Goal: Task Accomplishment & Management: Manage account settings

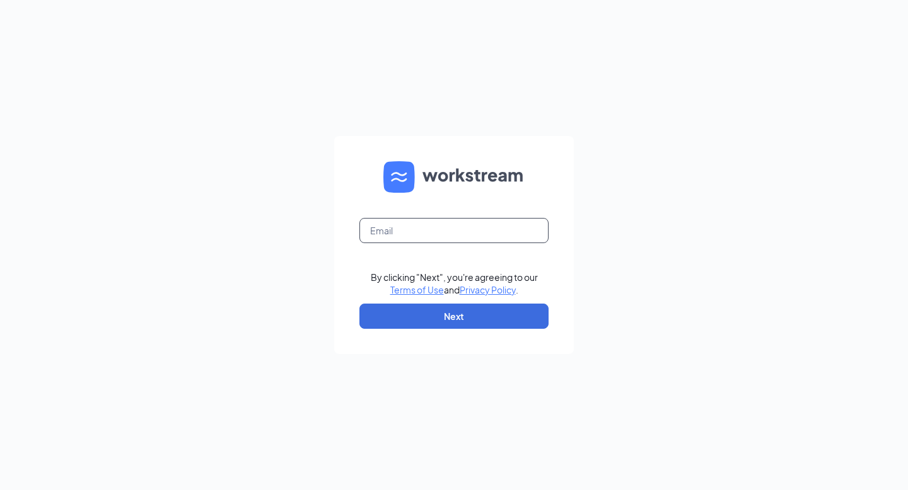
click at [408, 234] on input "text" at bounding box center [453, 230] width 189 height 25
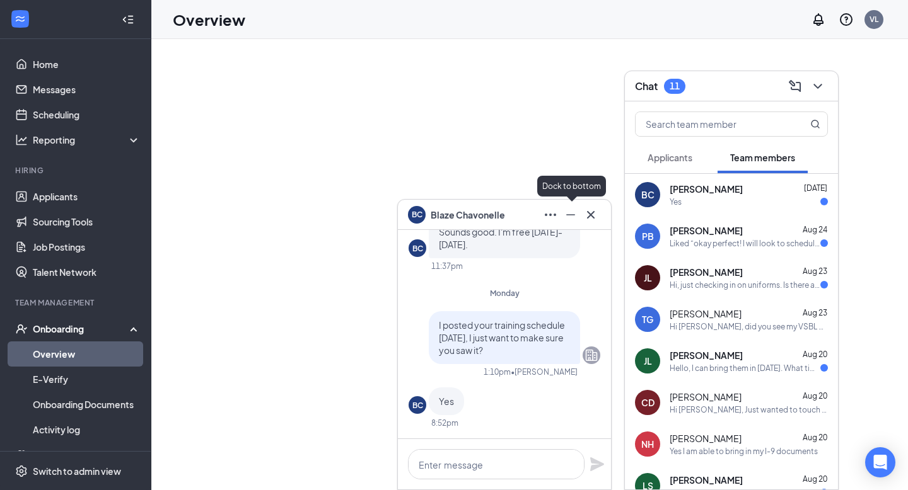
click at [570, 216] on icon "Minimize" at bounding box center [570, 214] width 15 height 15
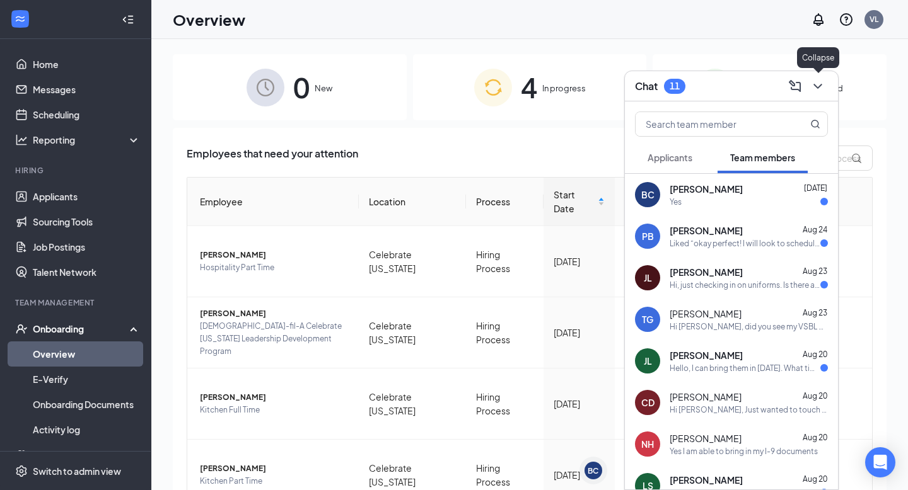
click at [813, 88] on icon "ChevronDown" at bounding box center [817, 86] width 15 height 15
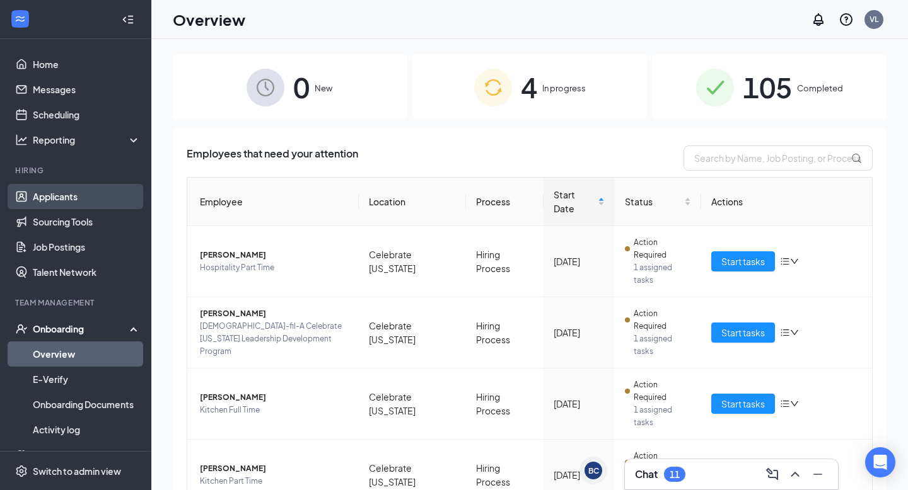
click at [81, 190] on link "Applicants" at bounding box center [87, 196] width 108 height 25
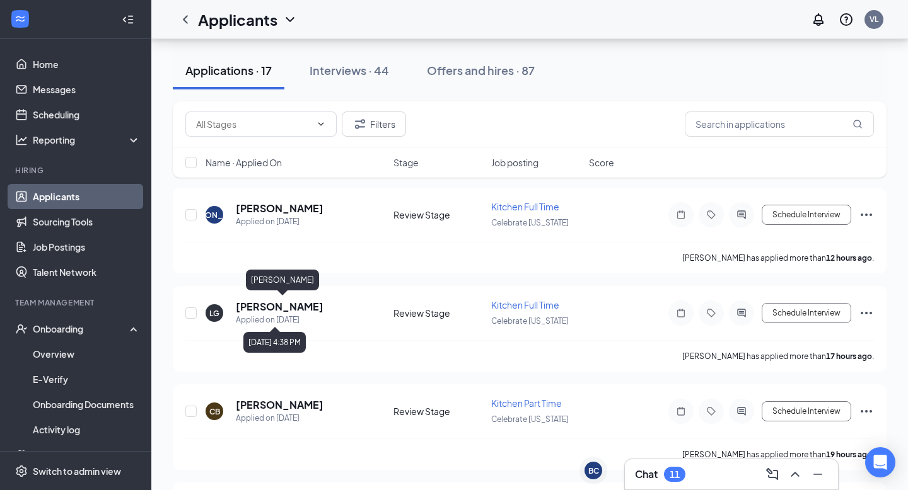
scroll to position [163, 0]
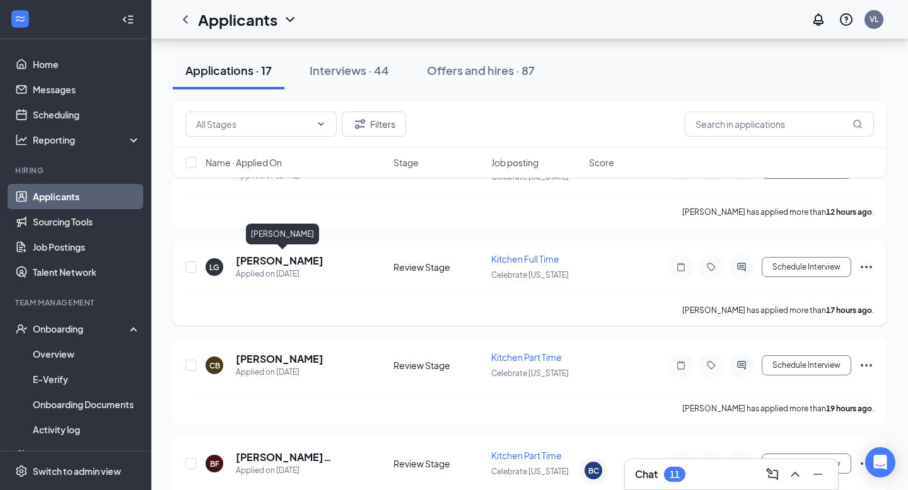
click at [285, 262] on h5 "Leydin Garcia de Sorto" at bounding box center [280, 261] width 88 height 14
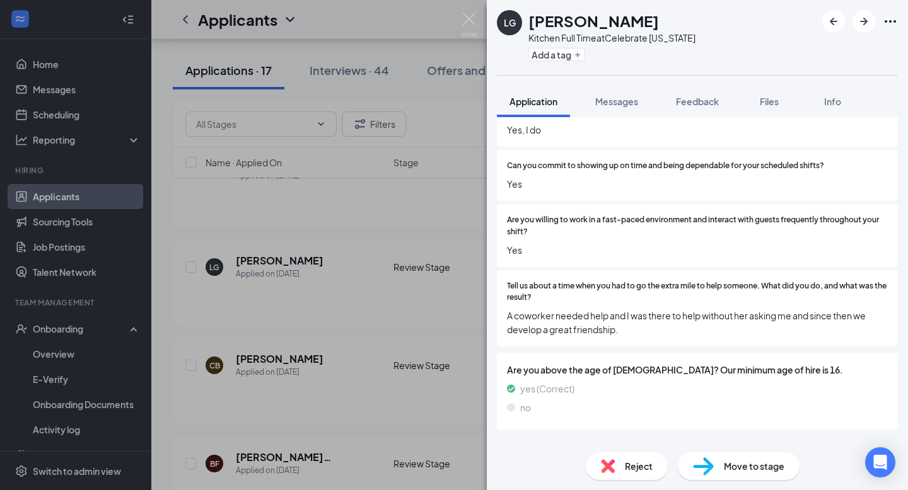
scroll to position [934, 0]
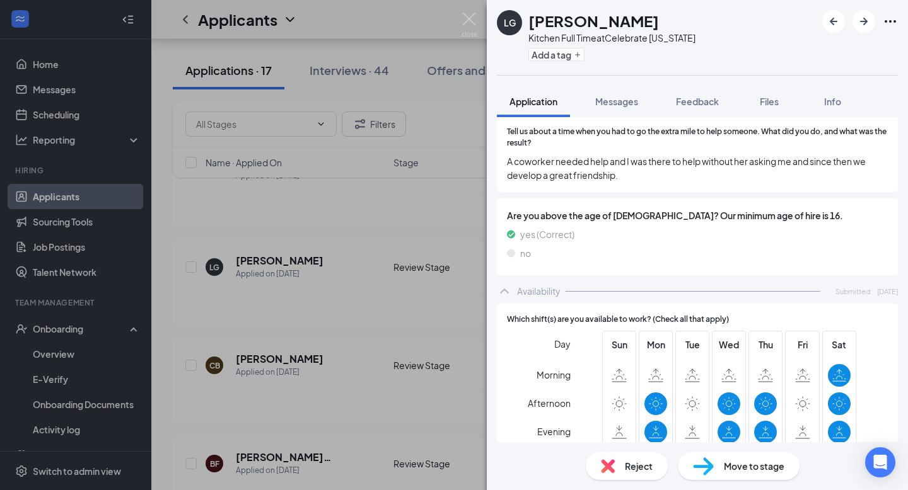
click at [726, 459] on span "Move to stage" at bounding box center [753, 466] width 61 height 14
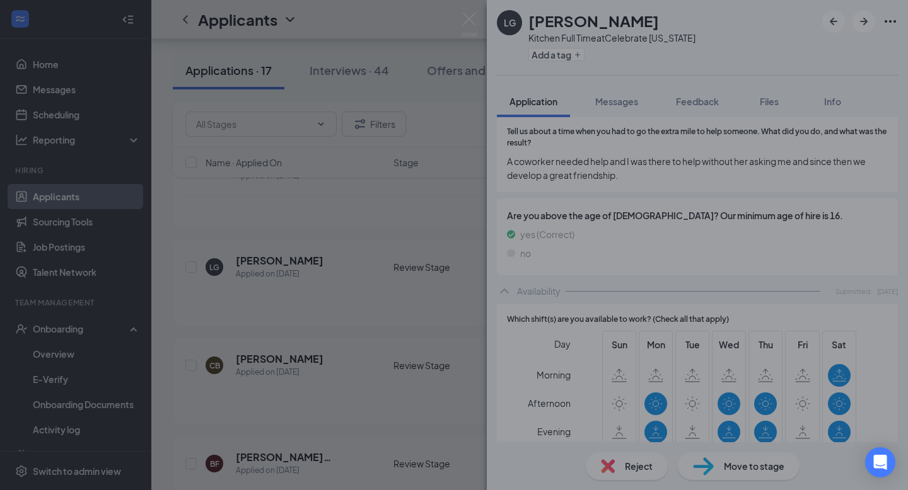
scroll to position [929, 0]
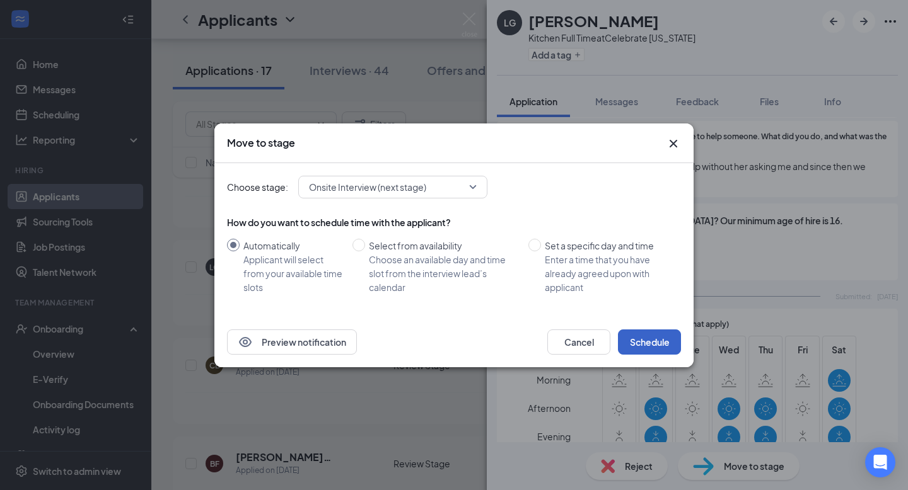
click at [659, 343] on button "Schedule" at bounding box center [649, 342] width 63 height 25
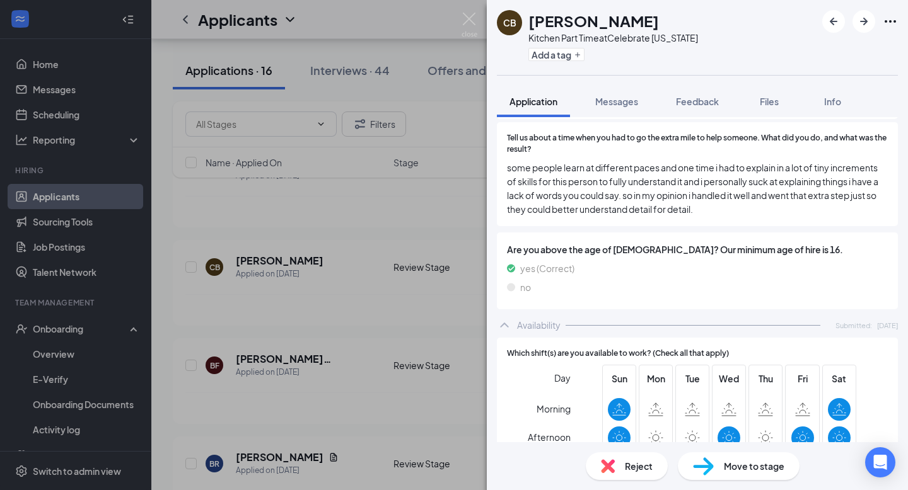
scroll to position [1031, 0]
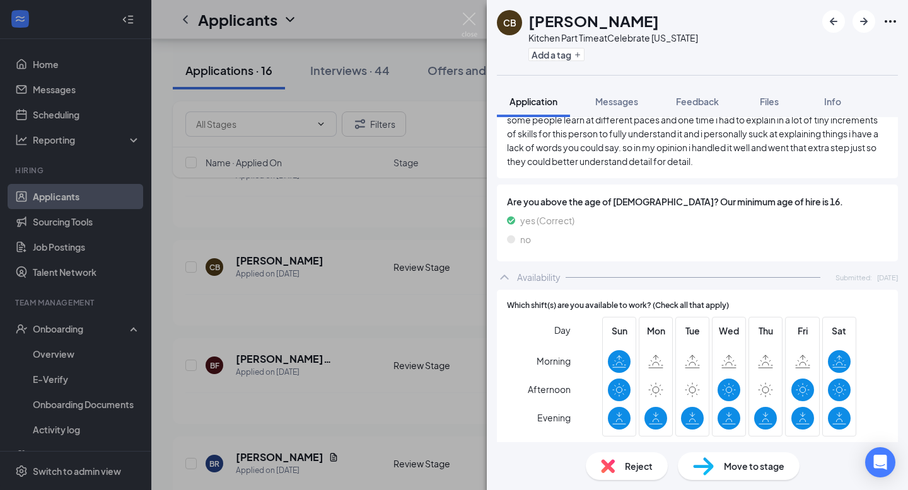
click at [700, 470] on img at bounding box center [703, 467] width 21 height 18
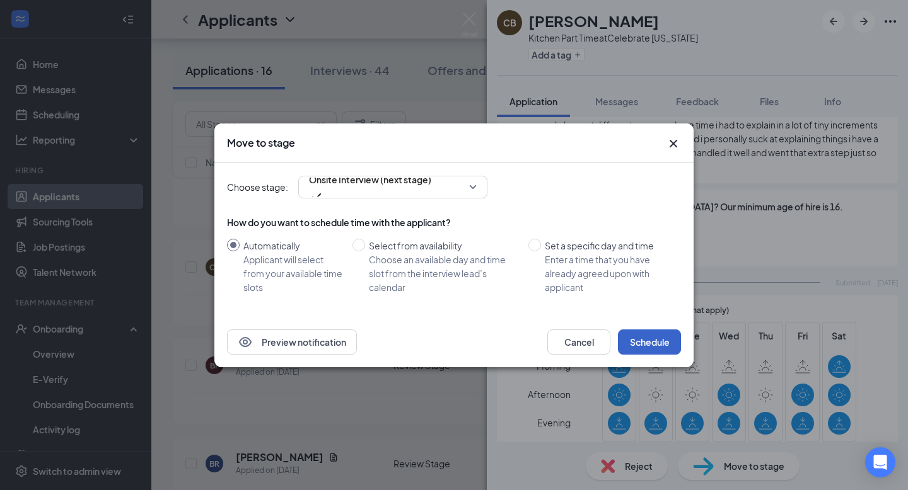
click at [661, 348] on button "Schedule" at bounding box center [649, 342] width 63 height 25
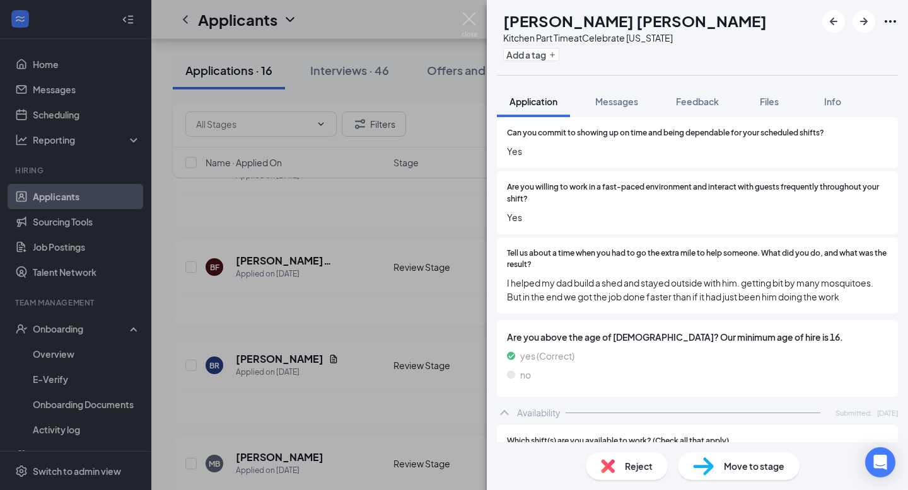
scroll to position [875, 0]
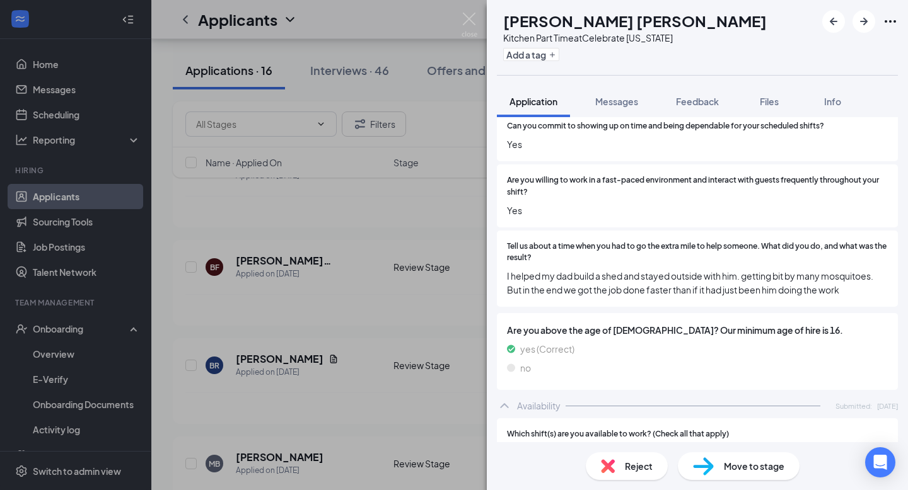
click at [716, 468] on div "Move to stage" at bounding box center [738, 466] width 122 height 28
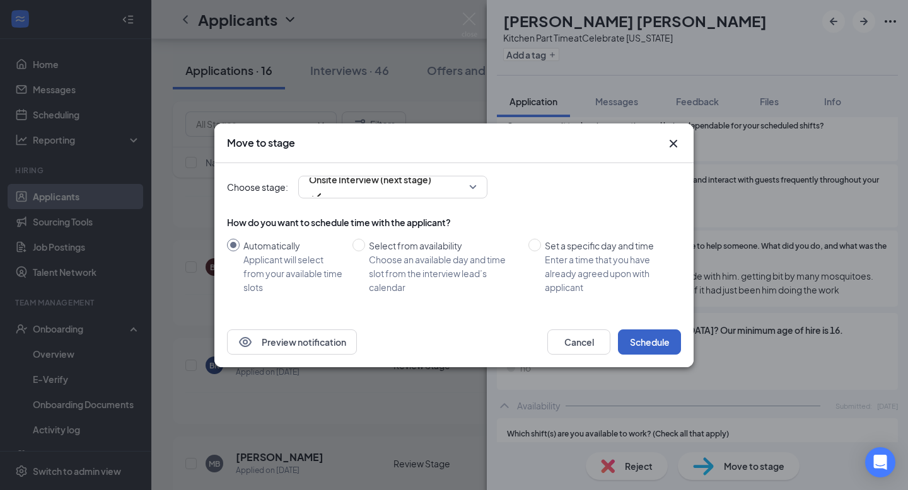
click at [652, 342] on button "Schedule" at bounding box center [649, 342] width 63 height 25
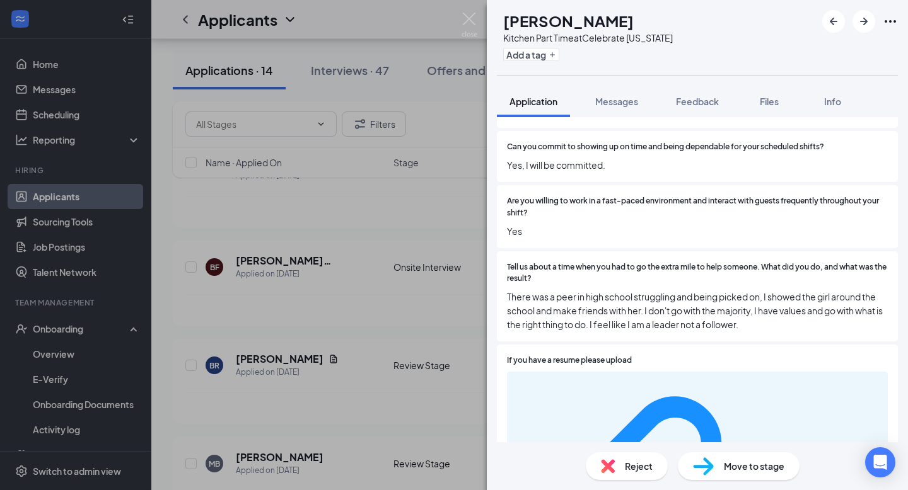
scroll to position [851, 0]
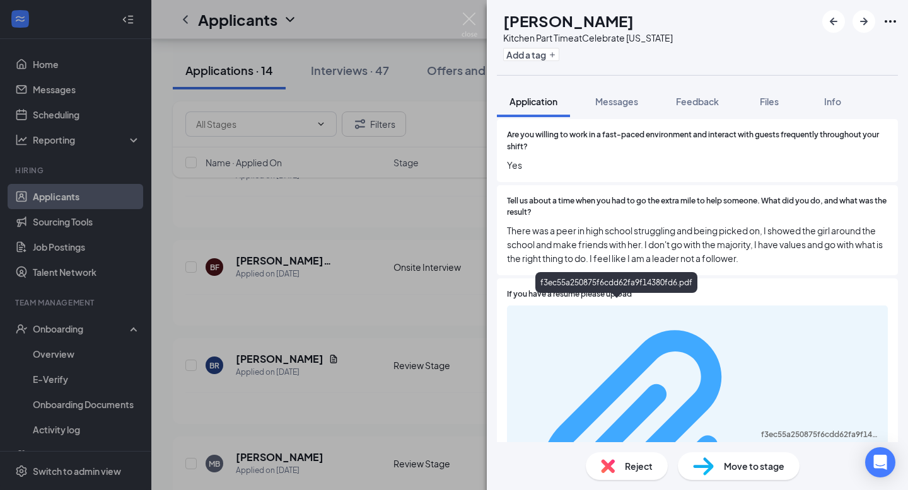
click at [761, 430] on div "f3ec55a250875f6cdd62fa9f14380fd6.pdf" at bounding box center [820, 435] width 119 height 10
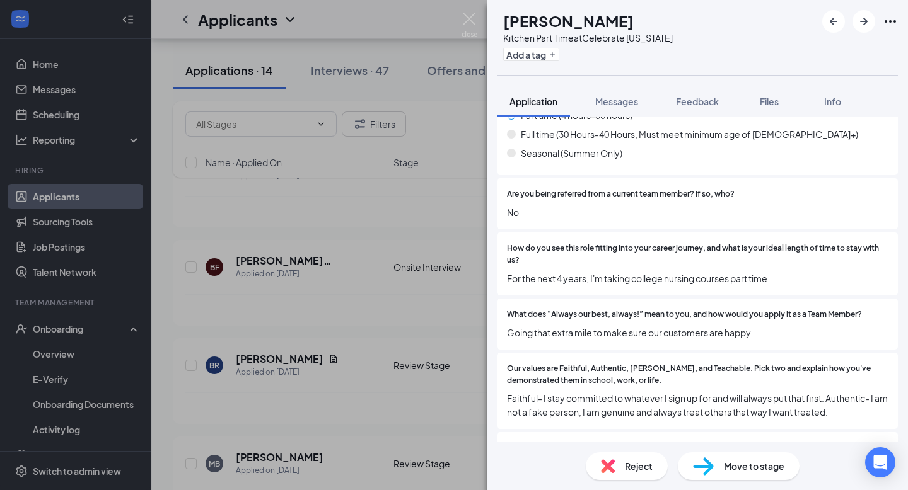
scroll to position [414, 0]
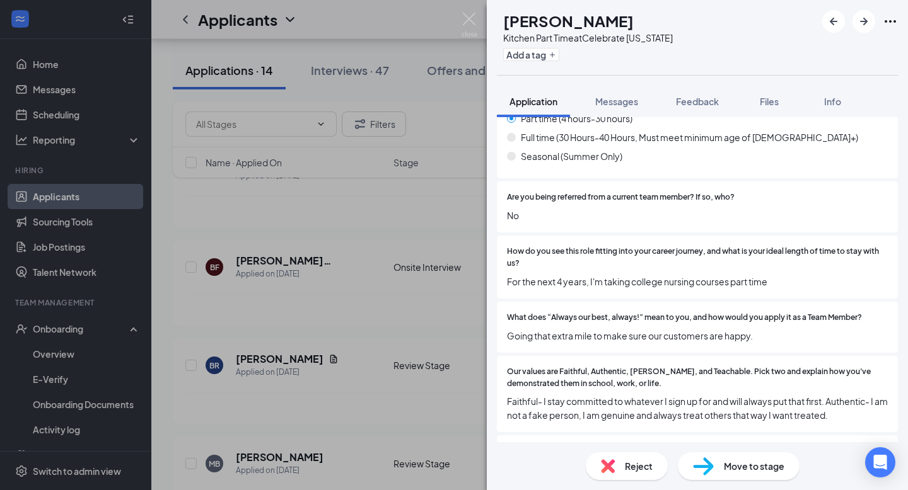
click at [605, 463] on img at bounding box center [608, 466] width 14 height 14
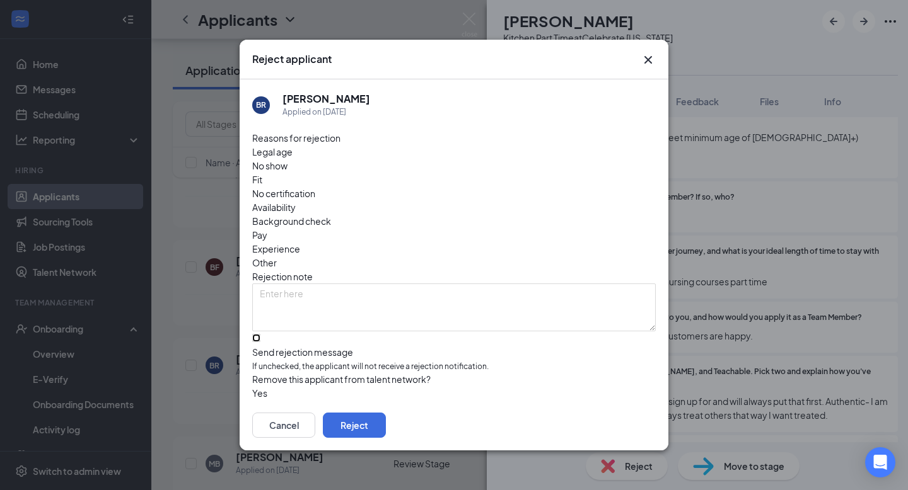
click at [260, 334] on input "Send rejection message If unchecked, the applicant will not receive a rejection…" at bounding box center [256, 338] width 8 height 8
checkbox input "true"
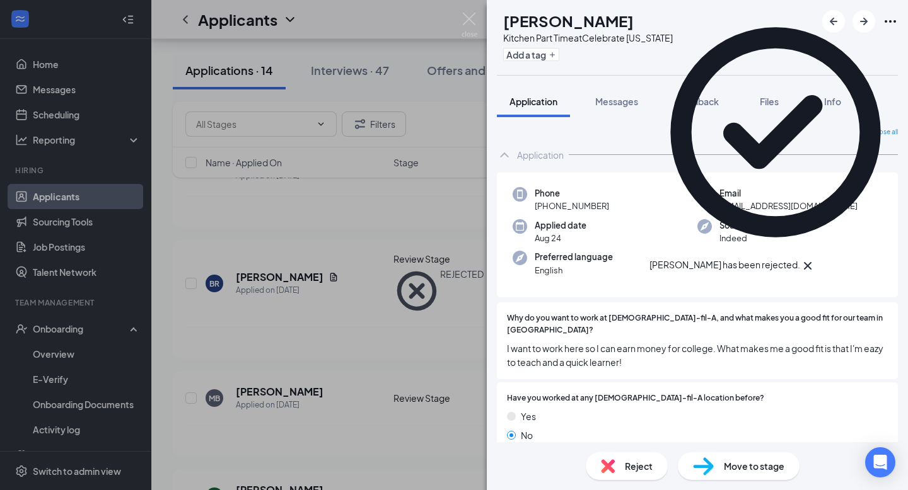
click at [815, 258] on icon "Cross" at bounding box center [807, 265] width 15 height 15
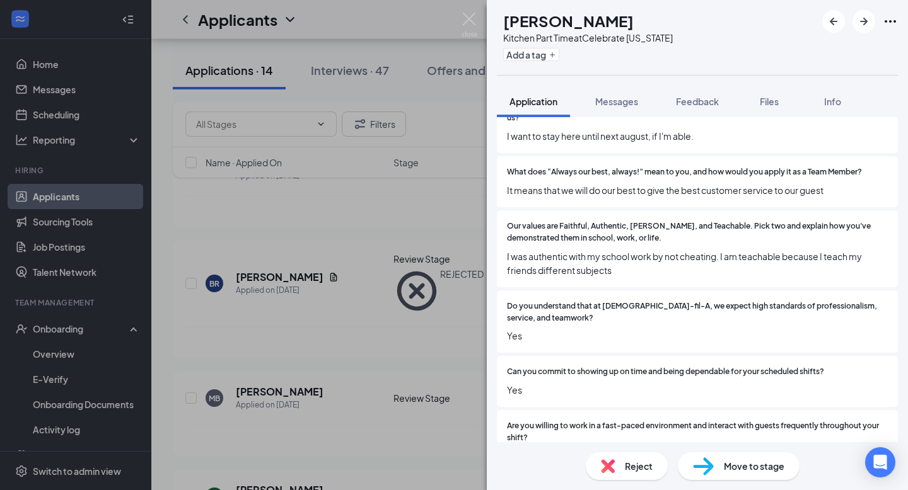
scroll to position [522, 0]
click at [640, 460] on span "Reject" at bounding box center [639, 466] width 28 height 14
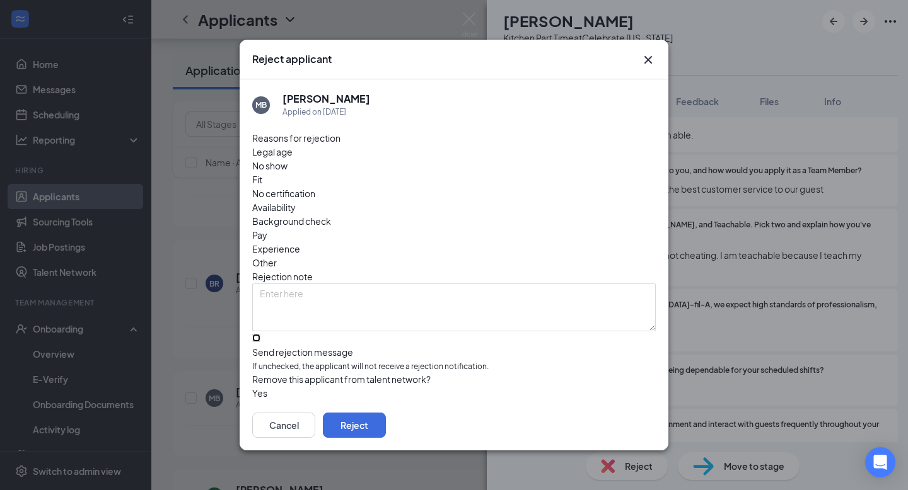
click at [260, 334] on input "Send rejection message If unchecked, the applicant will not receive a rejection…" at bounding box center [256, 338] width 8 height 8
checkbox input "true"
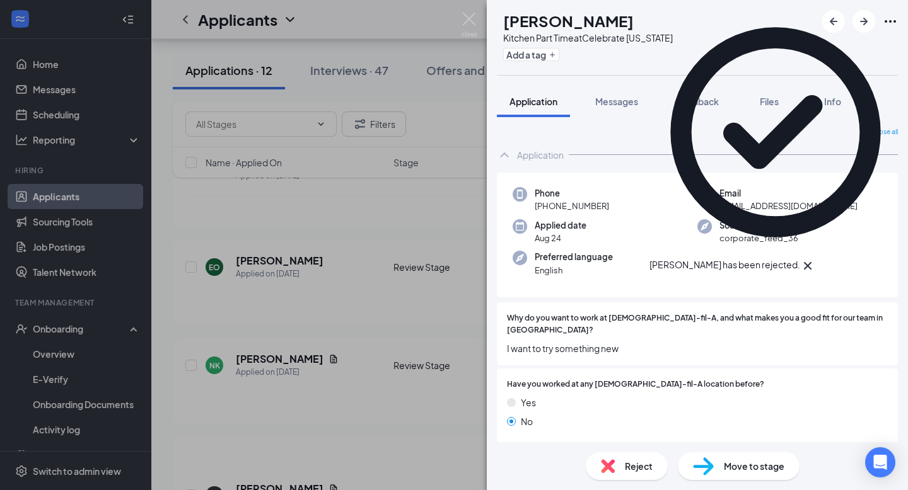
click at [811, 262] on icon "Cross" at bounding box center [808, 266] width 8 height 8
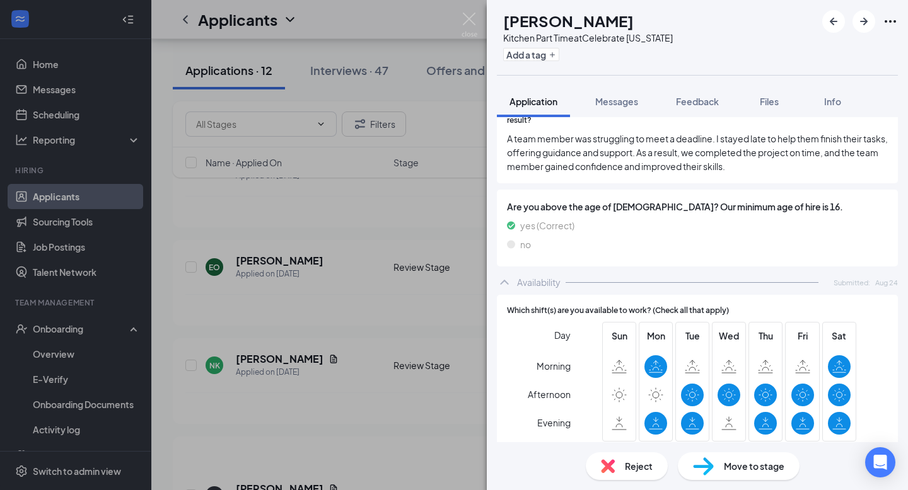
scroll to position [989, 0]
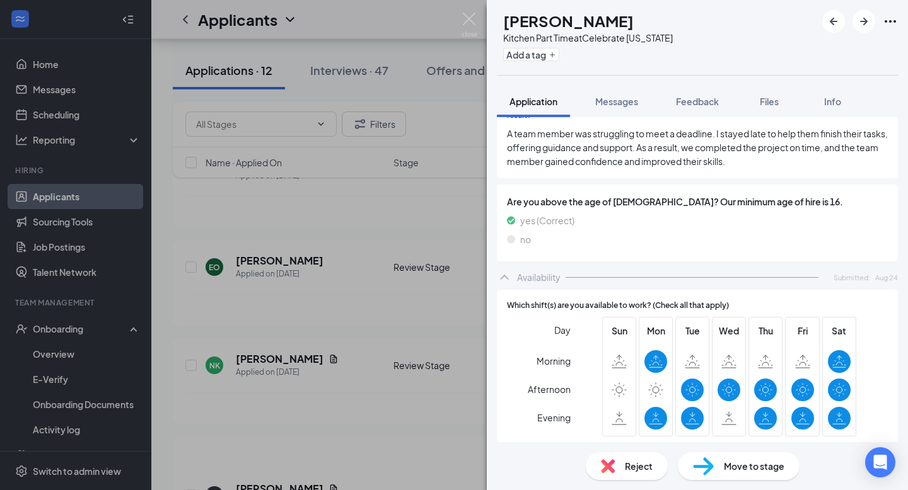
click at [633, 468] on span "Reject" at bounding box center [639, 466] width 28 height 14
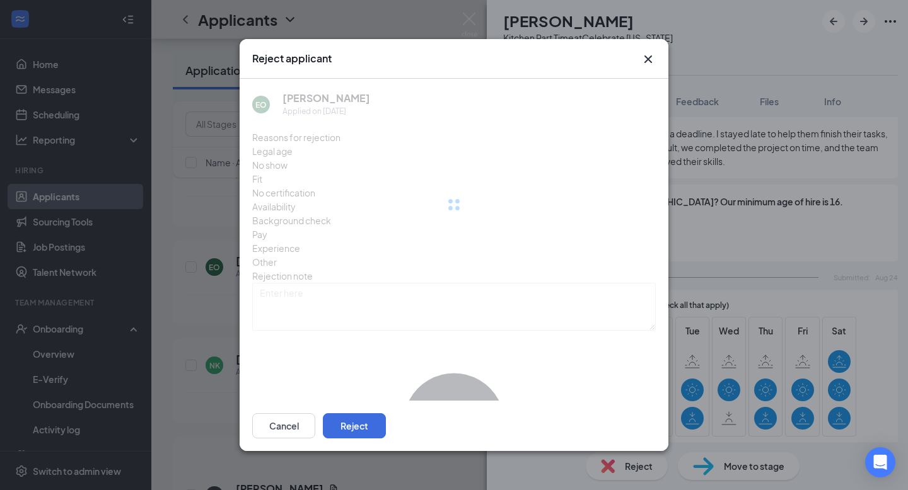
scroll to position [984, 0]
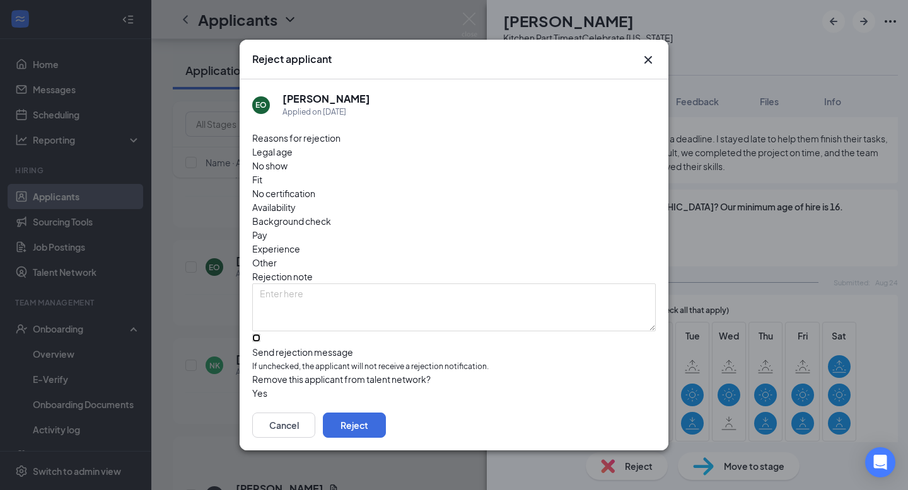
click at [260, 334] on input "Send rejection message If unchecked, the applicant will not receive a rejection…" at bounding box center [256, 338] width 8 height 8
checkbox input "true"
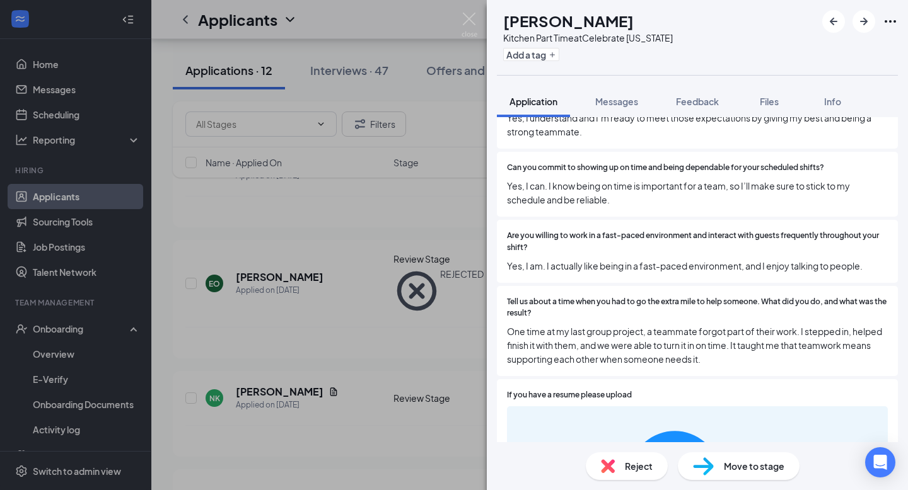
scroll to position [907, 0]
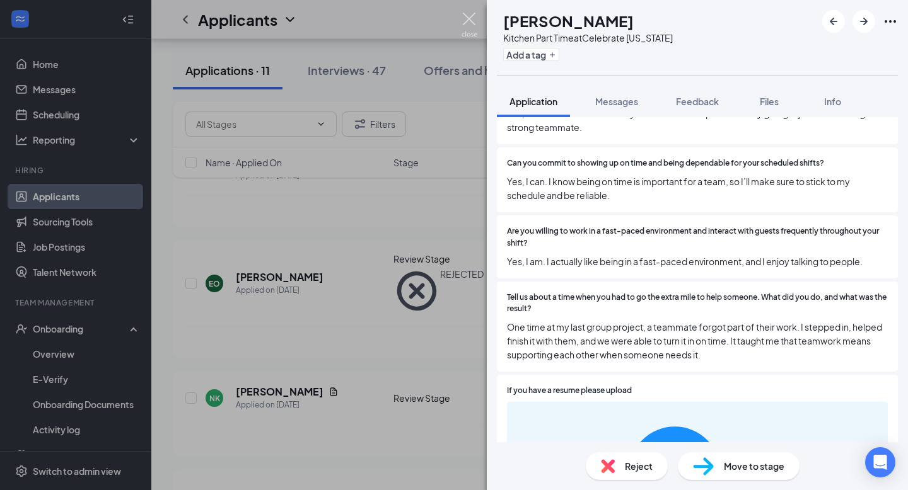
click at [471, 21] on img at bounding box center [469, 25] width 16 height 25
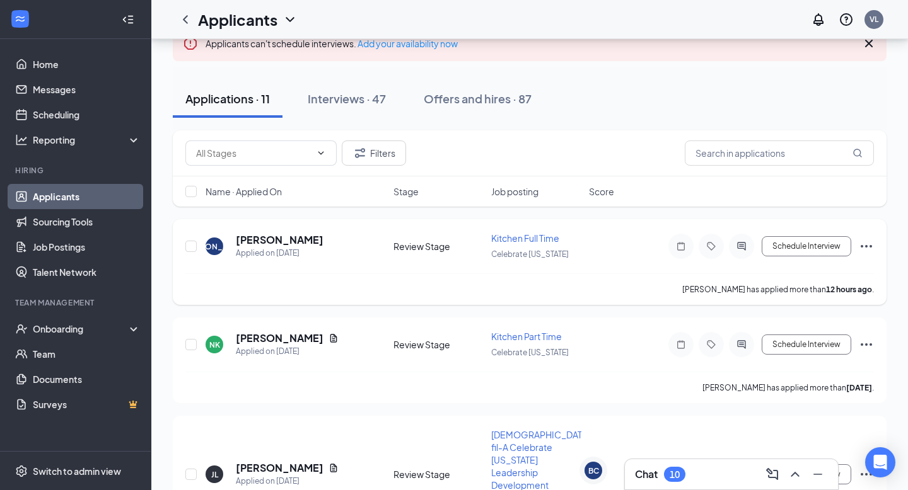
scroll to position [107, 0]
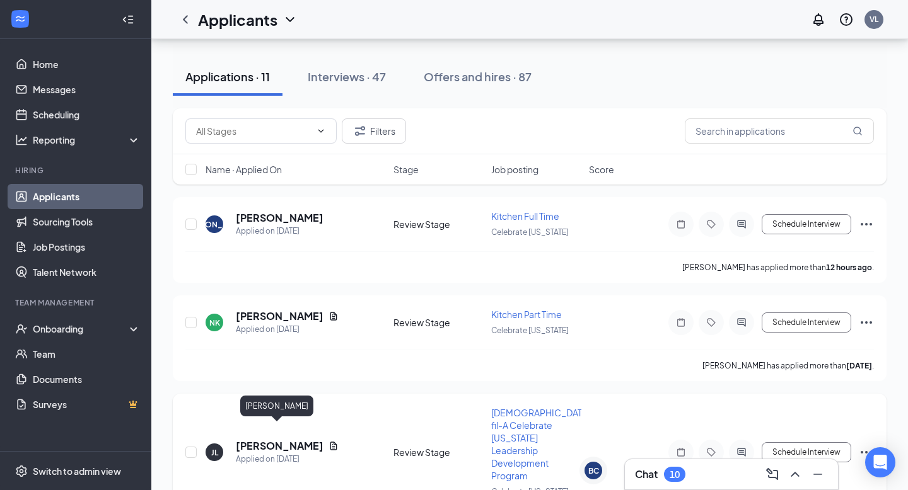
click at [284, 439] on h5 "Jacob Labarge" at bounding box center [280, 446] width 88 height 14
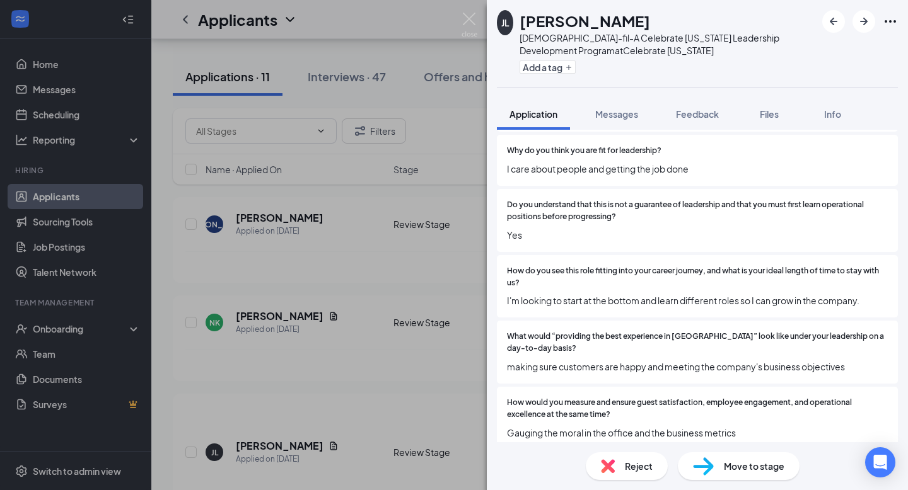
scroll to position [747, 0]
click at [737, 471] on span "Move to stage" at bounding box center [753, 466] width 61 height 14
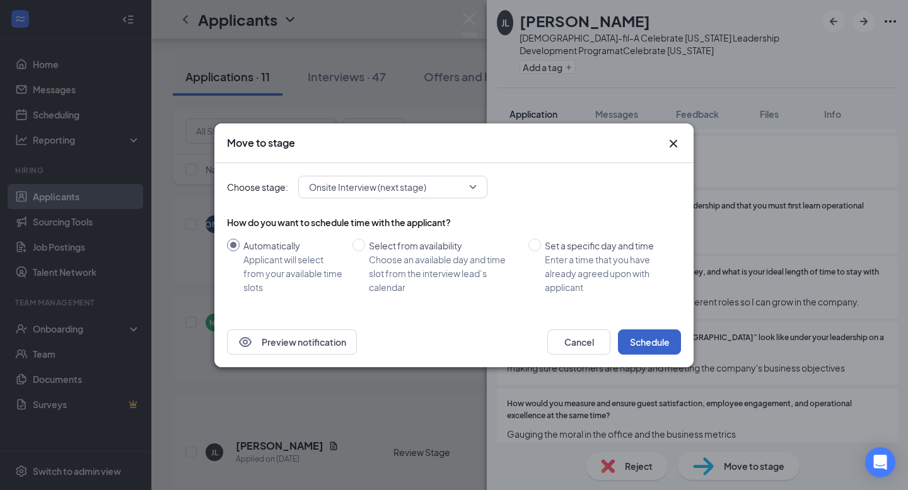
click at [650, 338] on button "Schedule" at bounding box center [649, 342] width 63 height 25
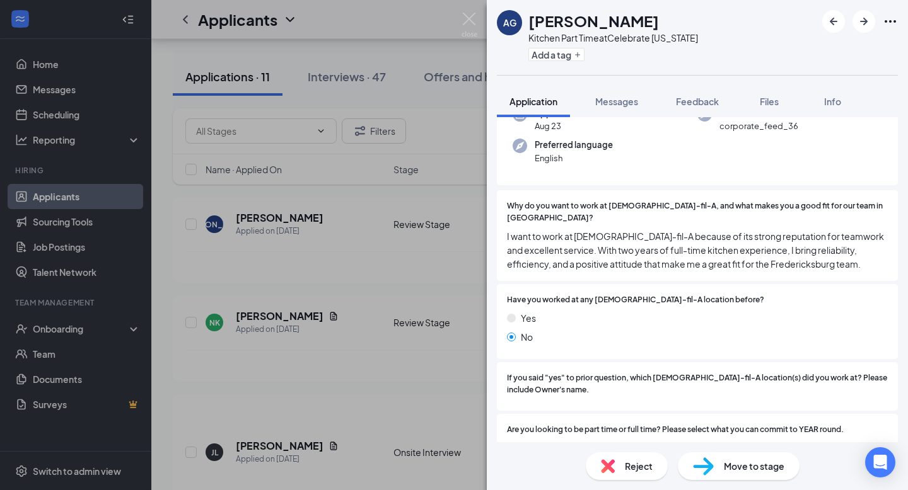
scroll to position [115, 0]
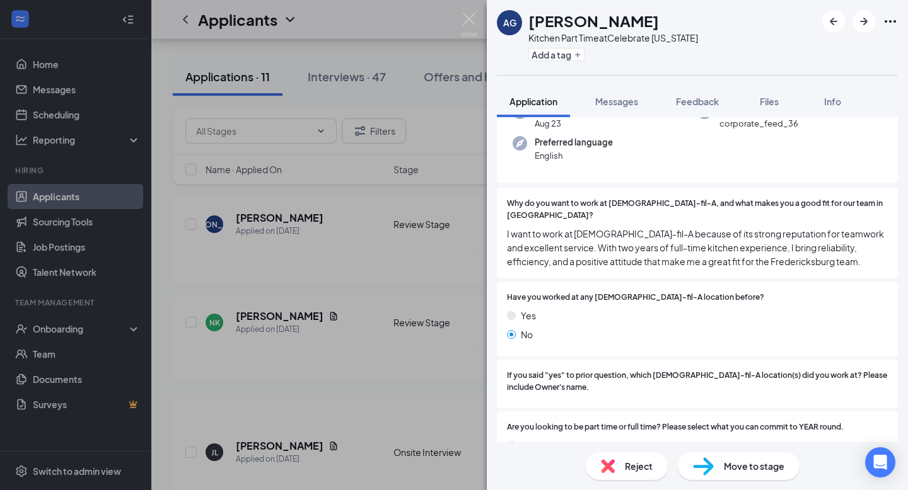
click at [274, 251] on div "AG anna Galikika Kitchen Part Time at Celebrate Virginia Add a tag Application …" at bounding box center [454, 245] width 908 height 490
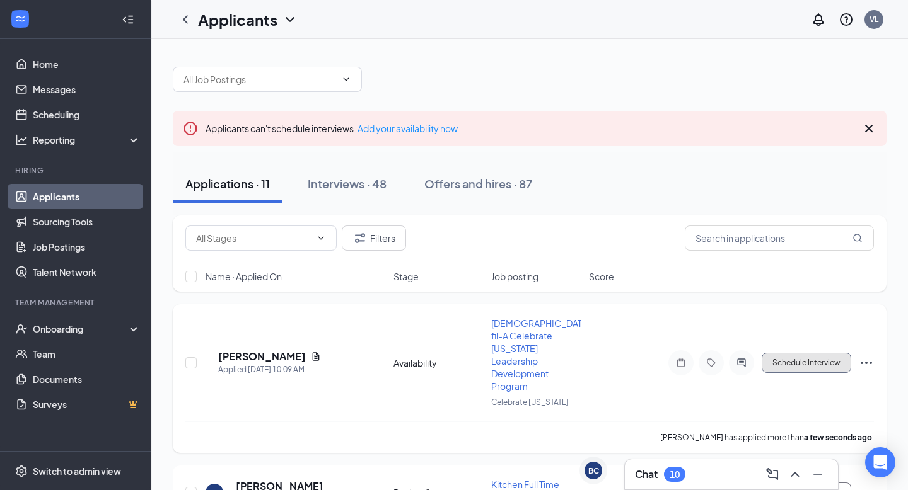
click at [800, 353] on button "Schedule Interview" at bounding box center [805, 363] width 89 height 20
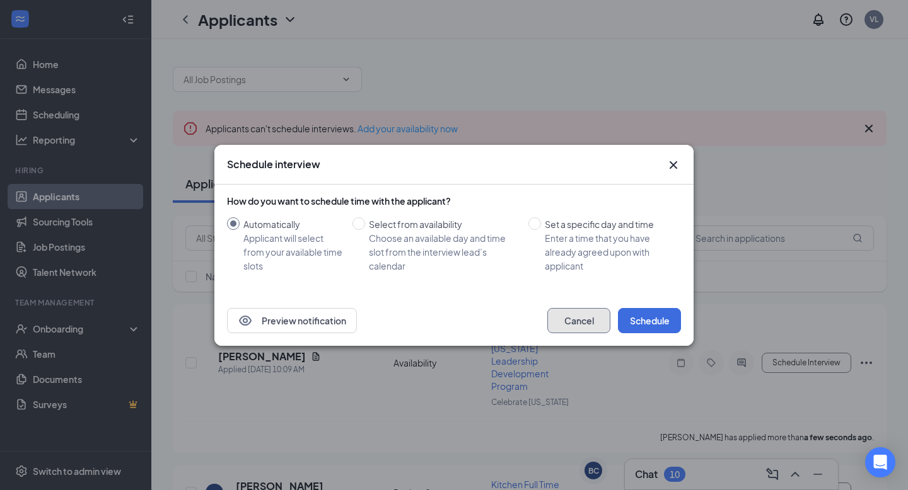
click at [570, 318] on button "Cancel" at bounding box center [578, 320] width 63 height 25
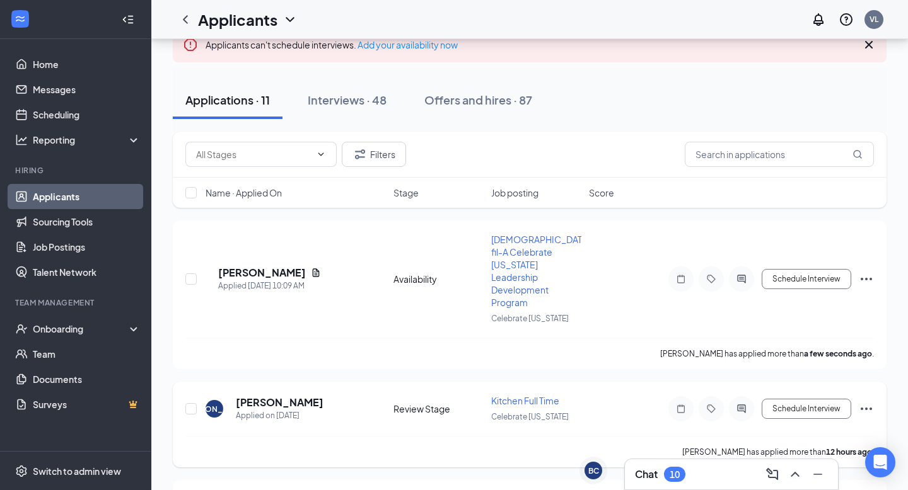
scroll to position [130, 0]
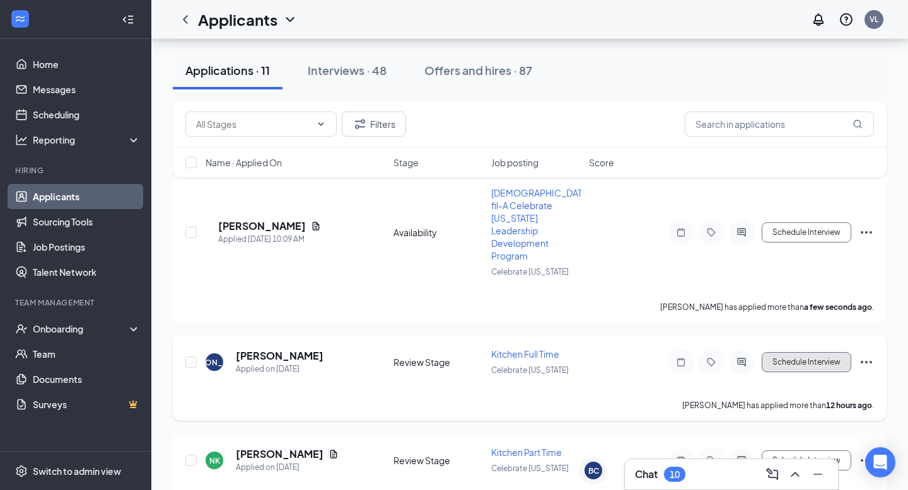
click at [784, 352] on button "Schedule Interview" at bounding box center [805, 362] width 89 height 20
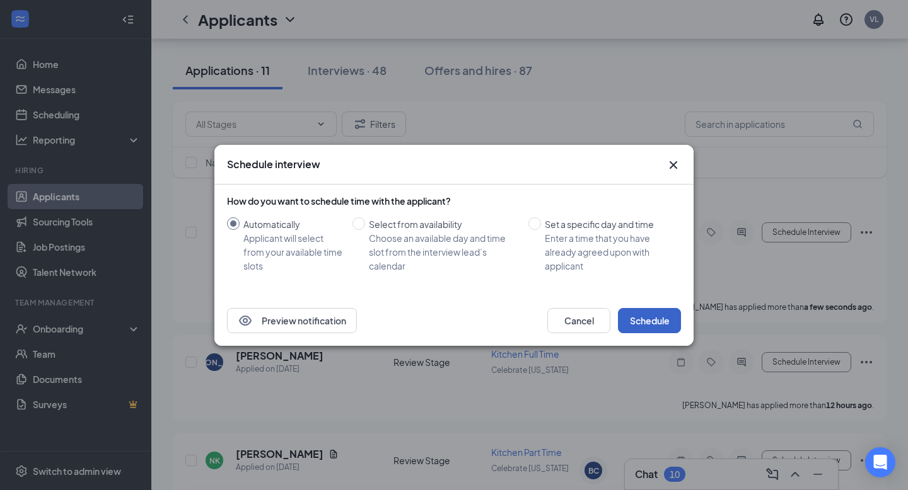
click at [651, 315] on button "Schedule" at bounding box center [649, 320] width 63 height 25
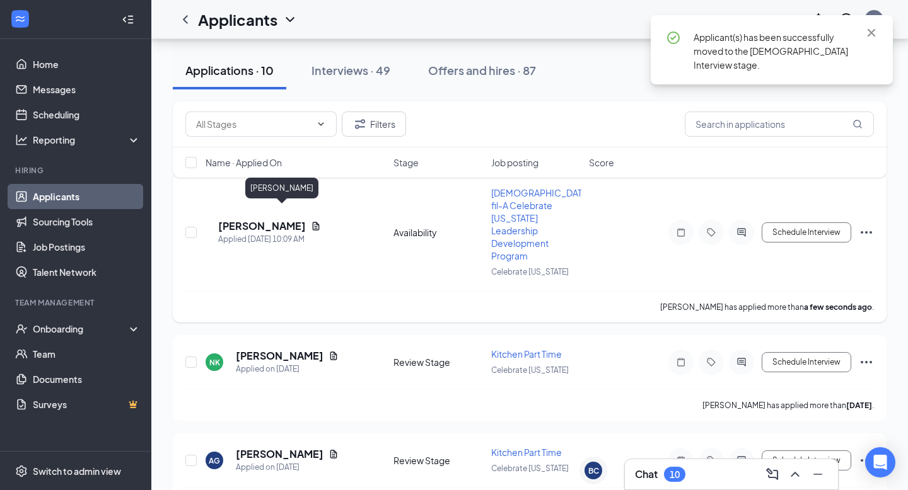
click at [274, 219] on h5 "Brookelynn Thompson" at bounding box center [262, 226] width 88 height 14
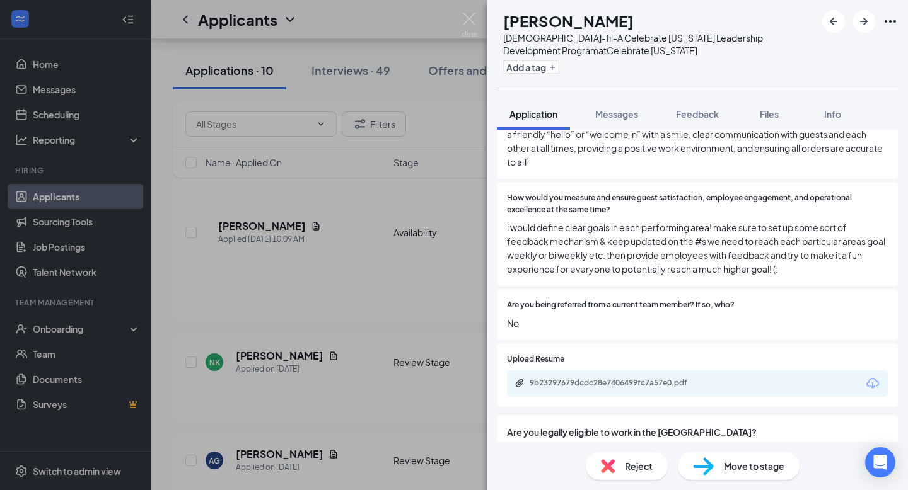
scroll to position [1102, 0]
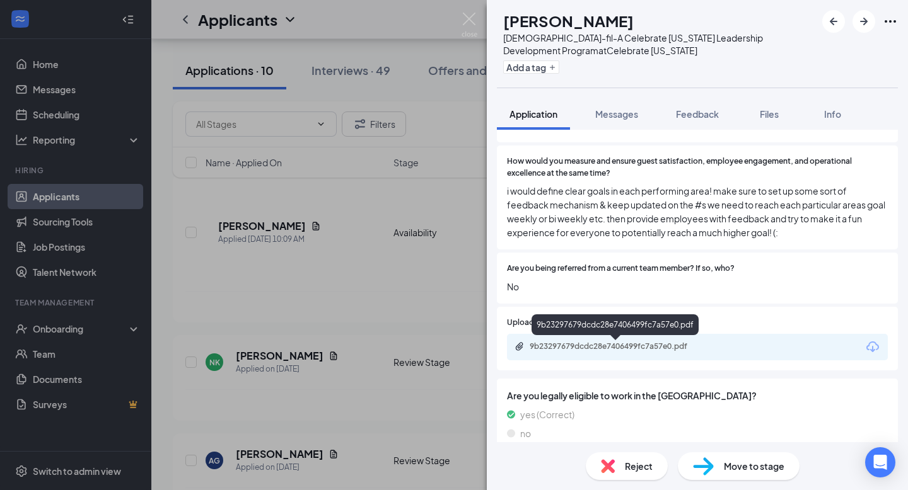
click at [609, 346] on div "9b23297679dcdc28e7406499fc7a57e0.pdf" at bounding box center [617, 347] width 176 height 10
click at [604, 456] on div "Reject" at bounding box center [626, 466] width 82 height 28
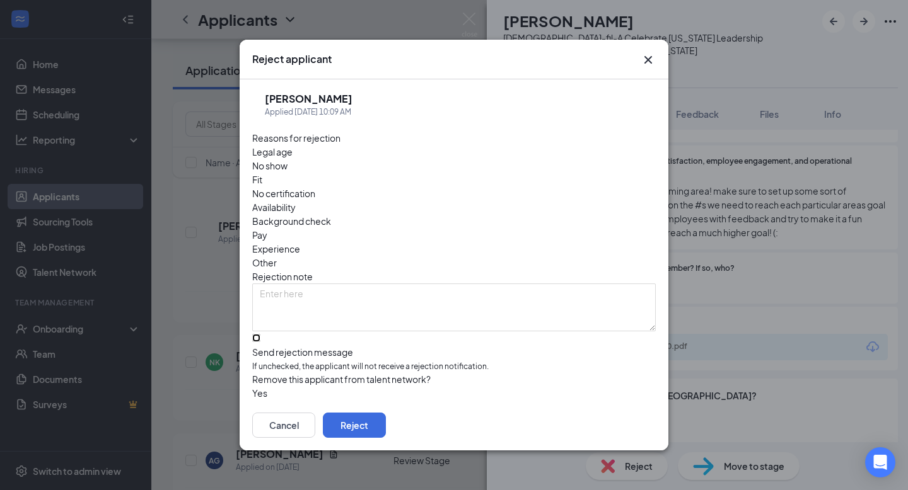
click at [260, 334] on input "Send rejection message If unchecked, the applicant will not receive a rejection…" at bounding box center [256, 338] width 8 height 8
checkbox input "true"
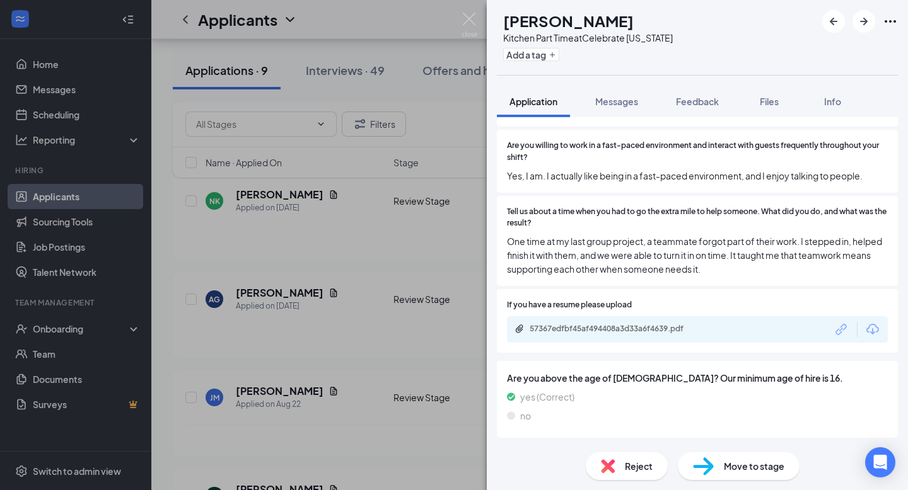
scroll to position [1169, 0]
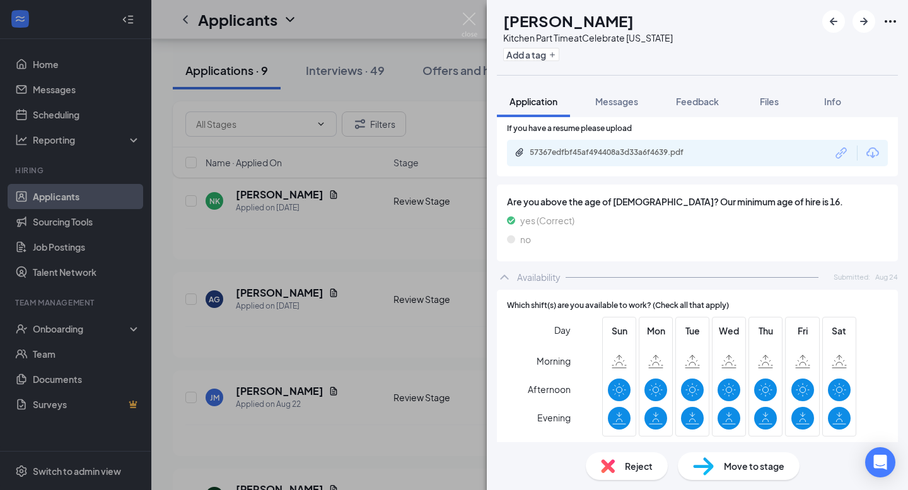
click at [752, 466] on span "Move to stage" at bounding box center [753, 466] width 61 height 14
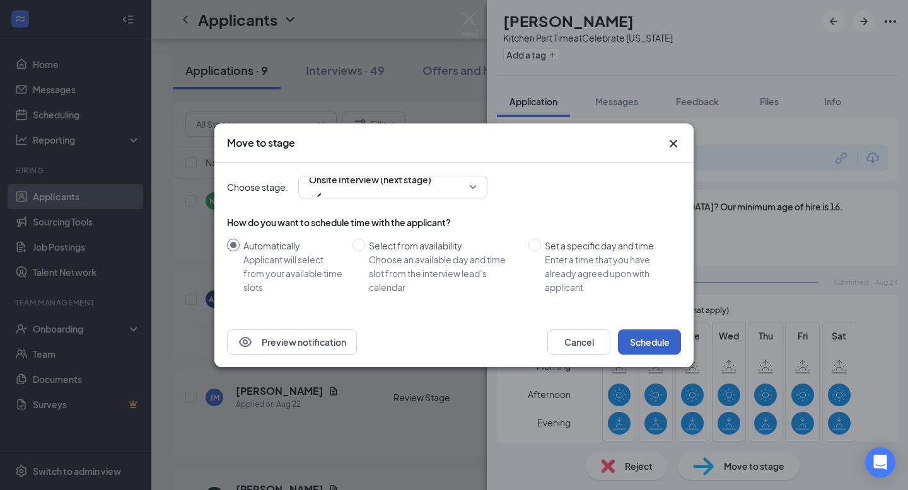
click at [640, 342] on button "Schedule" at bounding box center [649, 342] width 63 height 25
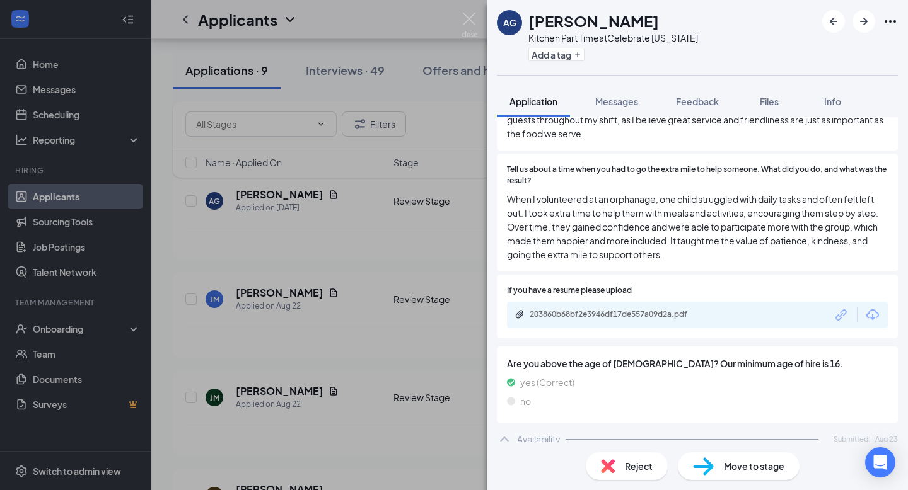
scroll to position [1040, 0]
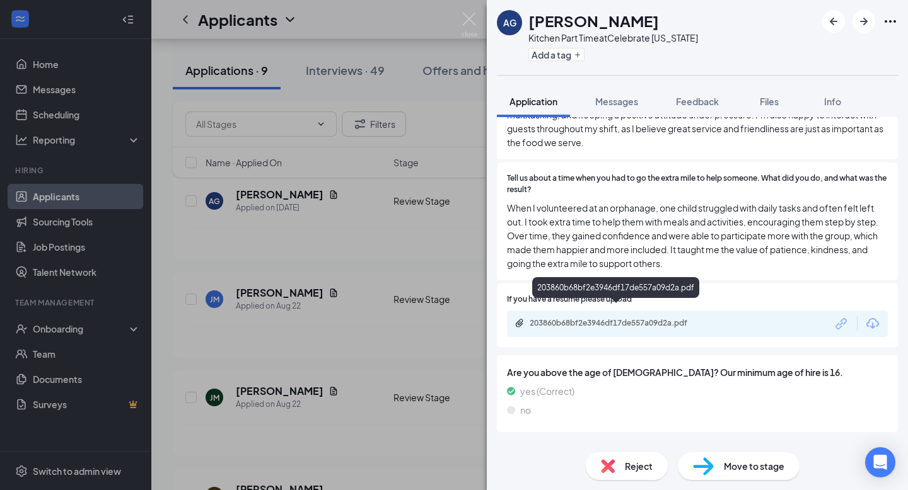
click at [622, 318] on div "203860b68bf2e3946df17de557a09d2a.pdf" at bounding box center [617, 323] width 176 height 10
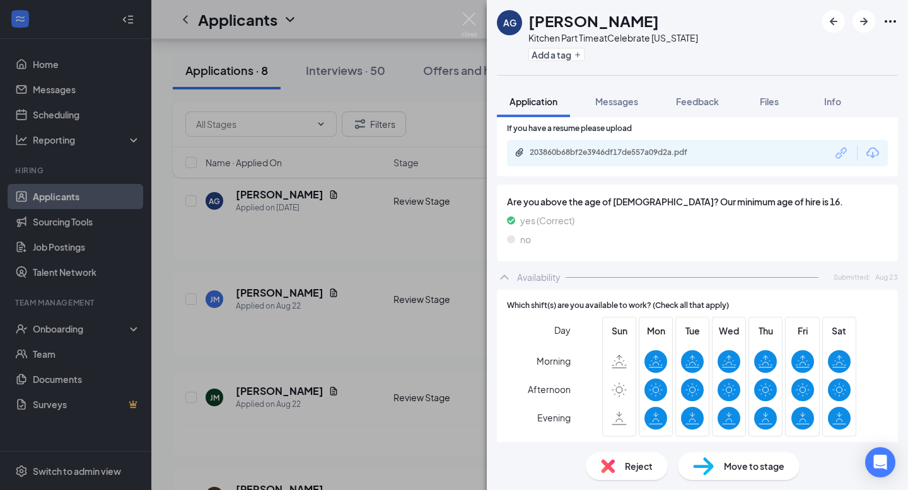
click at [725, 469] on span "Move to stage" at bounding box center [753, 466] width 61 height 14
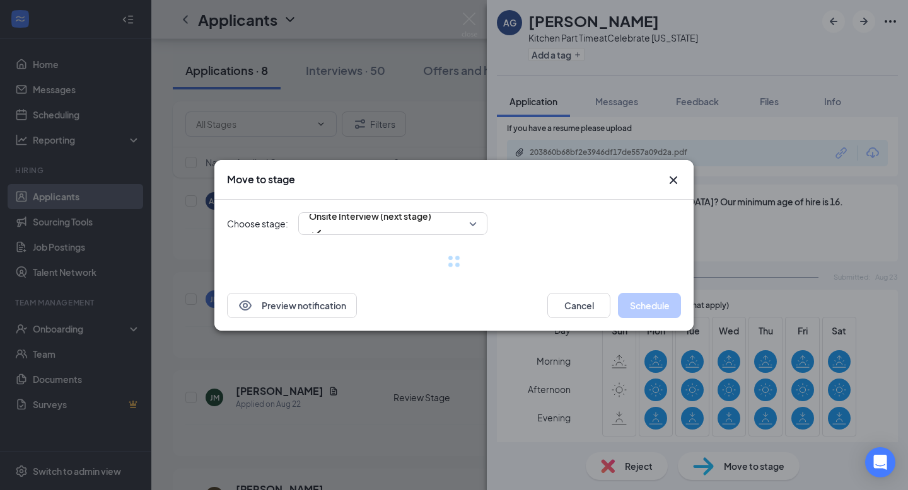
scroll to position [1206, 0]
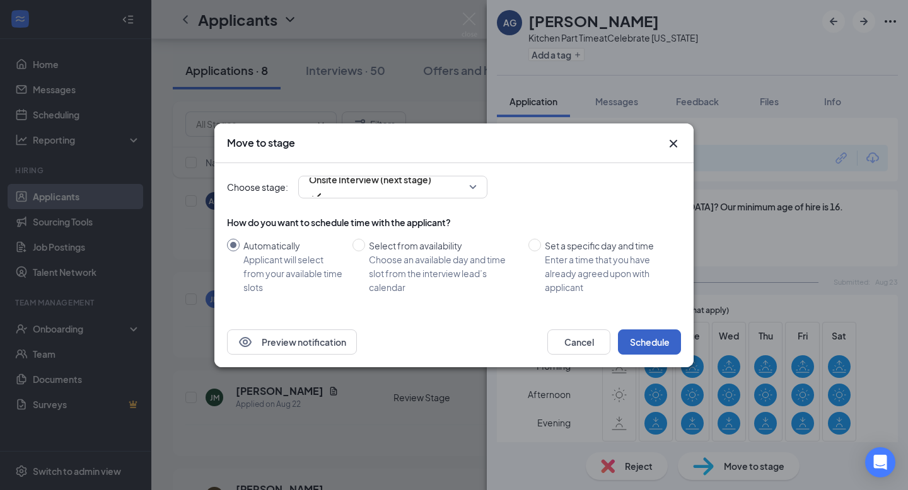
click at [651, 342] on button "Schedule" at bounding box center [649, 342] width 63 height 25
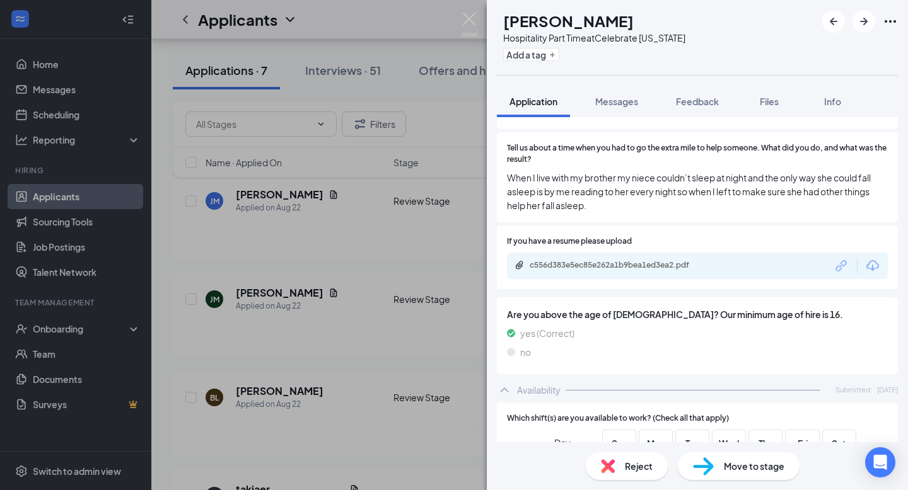
scroll to position [1066, 0]
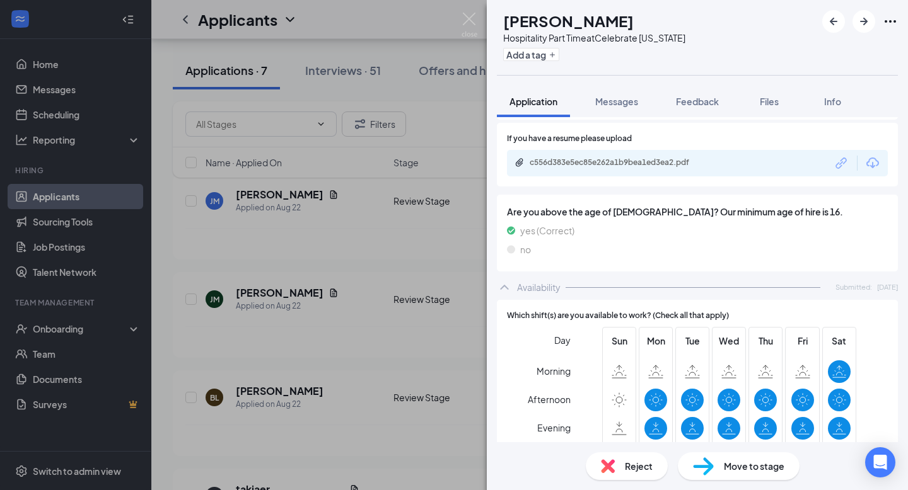
click at [625, 466] on span "Reject" at bounding box center [639, 466] width 28 height 14
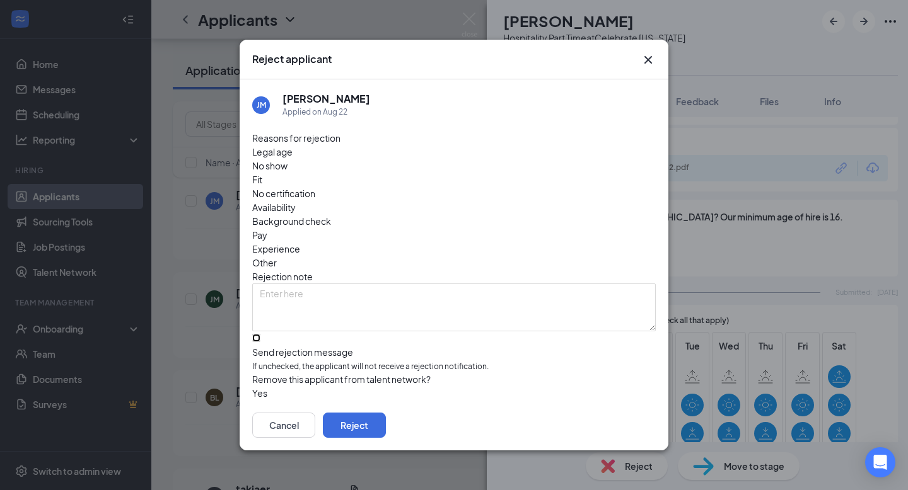
click at [260, 334] on input "Send rejection message If unchecked, the applicant will not receive a rejection…" at bounding box center [256, 338] width 8 height 8
checkbox input "true"
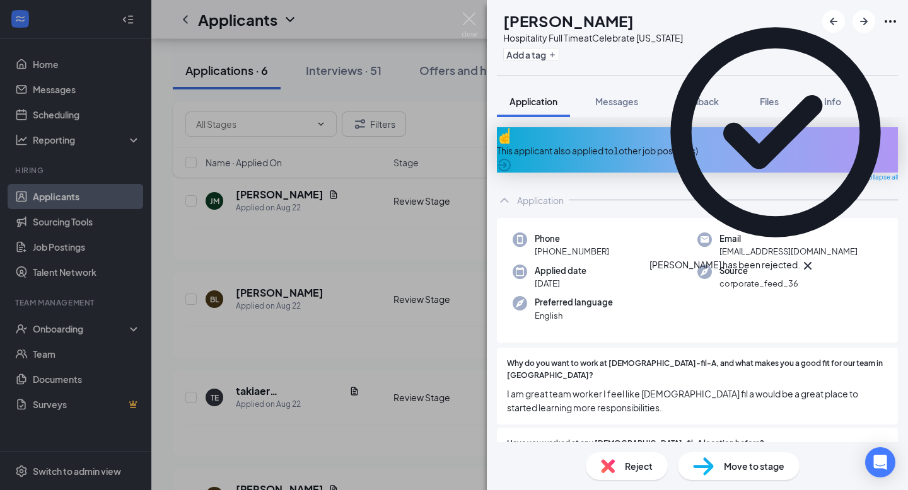
click at [637, 462] on span "Reject" at bounding box center [639, 466] width 28 height 14
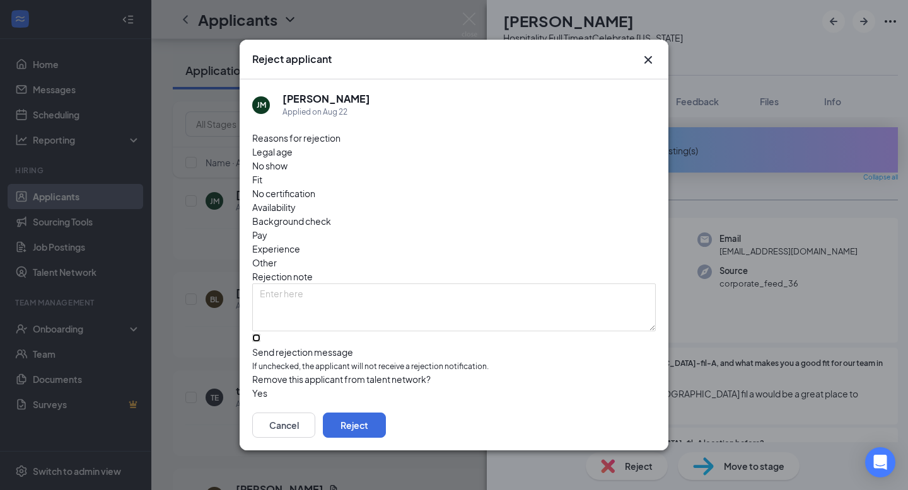
click at [260, 334] on input "Send rejection message If unchecked, the applicant will not receive a rejection…" at bounding box center [256, 338] width 8 height 8
checkbox input "true"
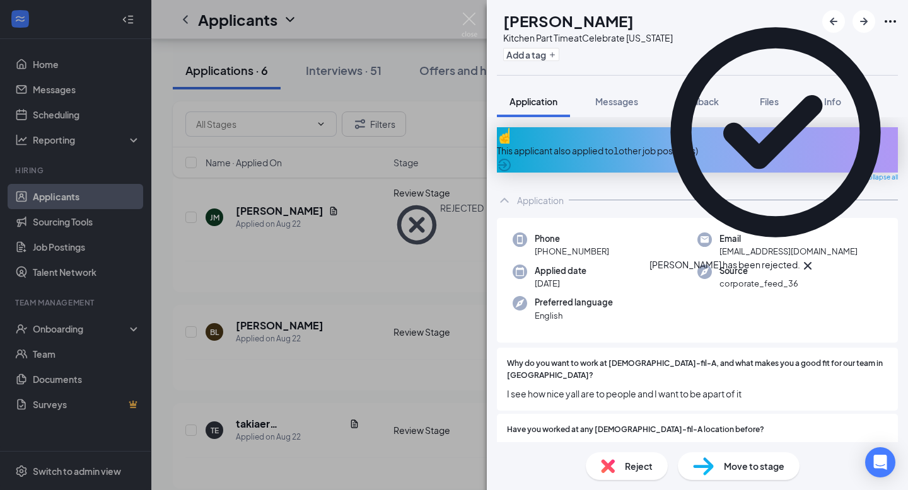
click at [815, 258] on icon "Cross" at bounding box center [807, 265] width 15 height 15
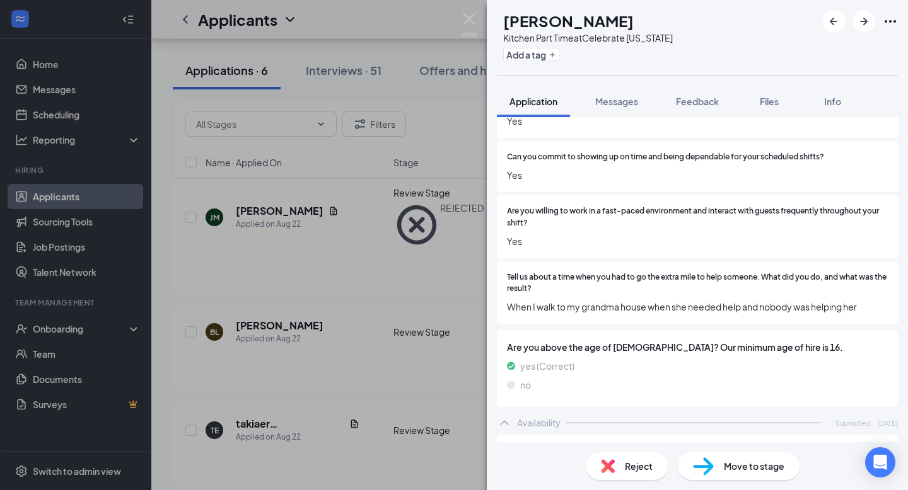
scroll to position [828, 0]
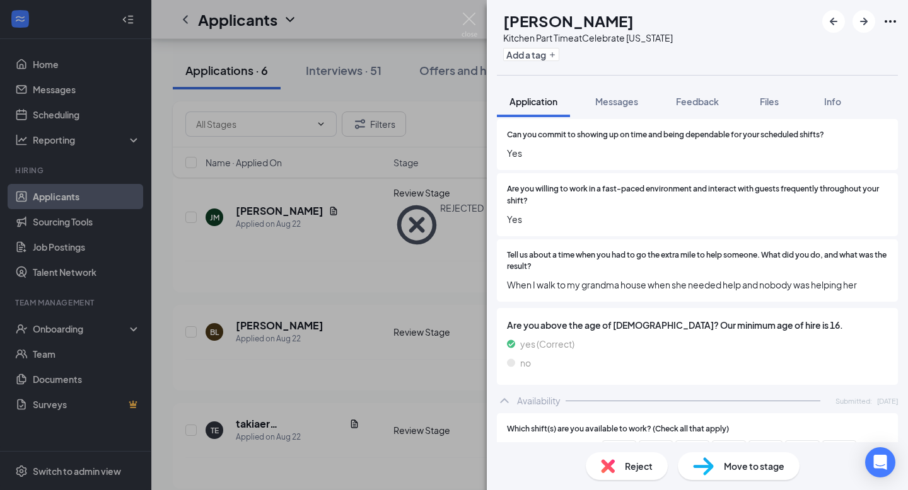
click at [628, 462] on span "Reject" at bounding box center [639, 466] width 28 height 14
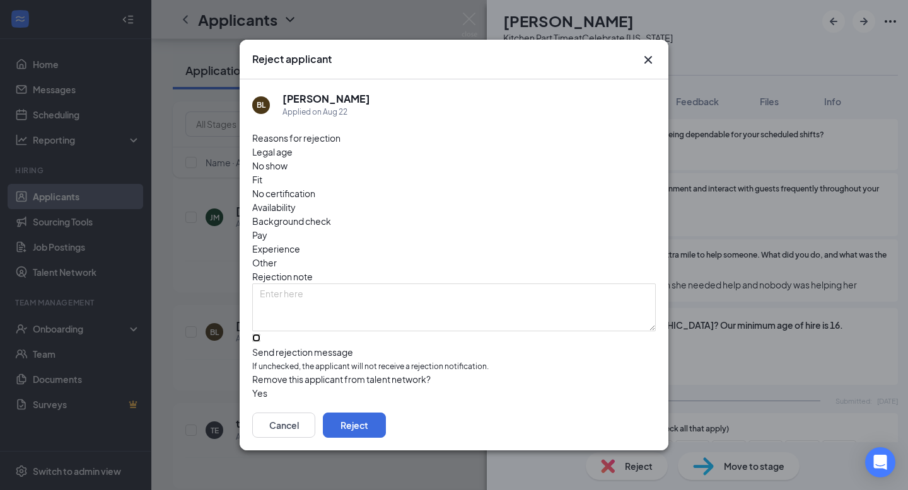
click at [255, 334] on input "Send rejection message If unchecked, the applicant will not receive a rejection…" at bounding box center [256, 338] width 8 height 8
checkbox input "true"
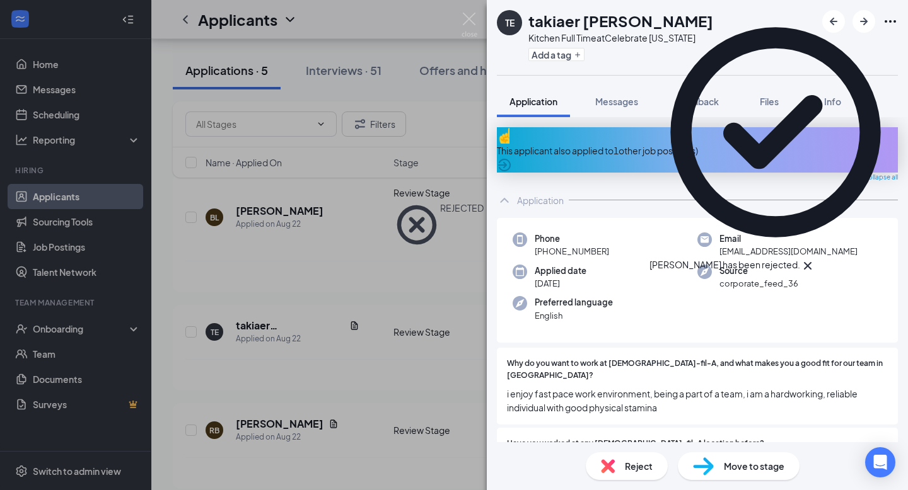
click at [815, 258] on icon "Cross" at bounding box center [807, 265] width 15 height 15
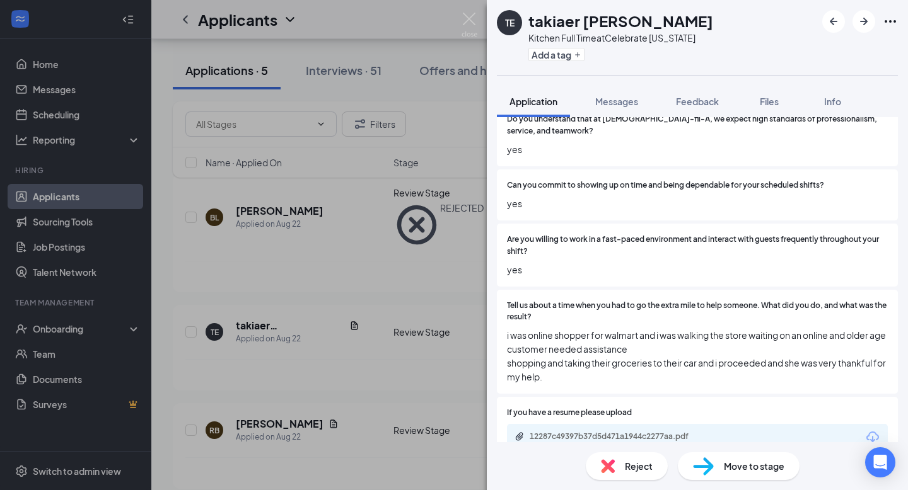
scroll to position [810, 0]
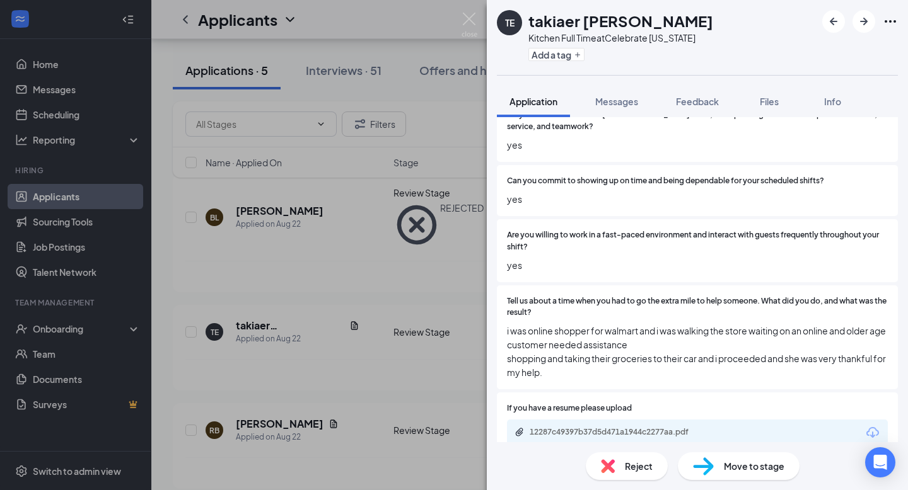
click at [623, 467] on div "Reject" at bounding box center [626, 466] width 82 height 28
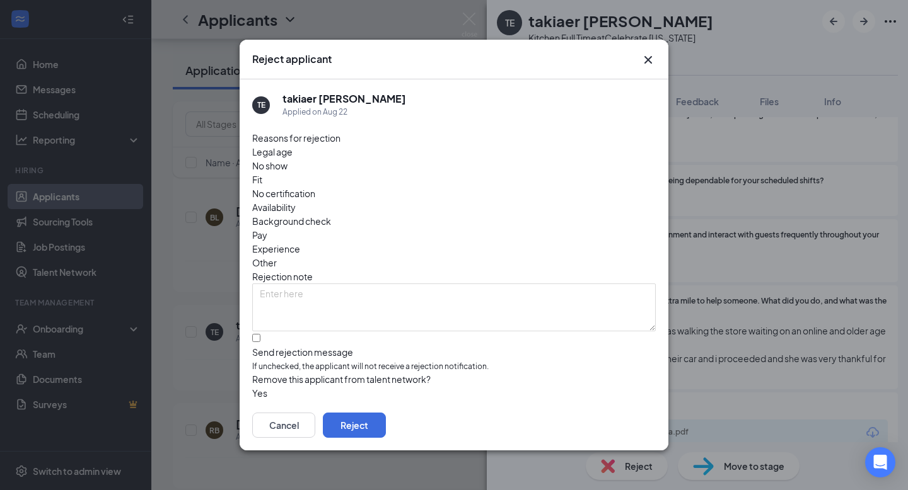
click at [318, 331] on div "Reasons for rejection Legal age No show Fit No certification Availability Backg…" at bounding box center [453, 266] width 403 height 270
click at [260, 334] on input "Send rejection message If unchecked, the applicant will not receive a rejection…" at bounding box center [256, 338] width 8 height 8
checkbox input "true"
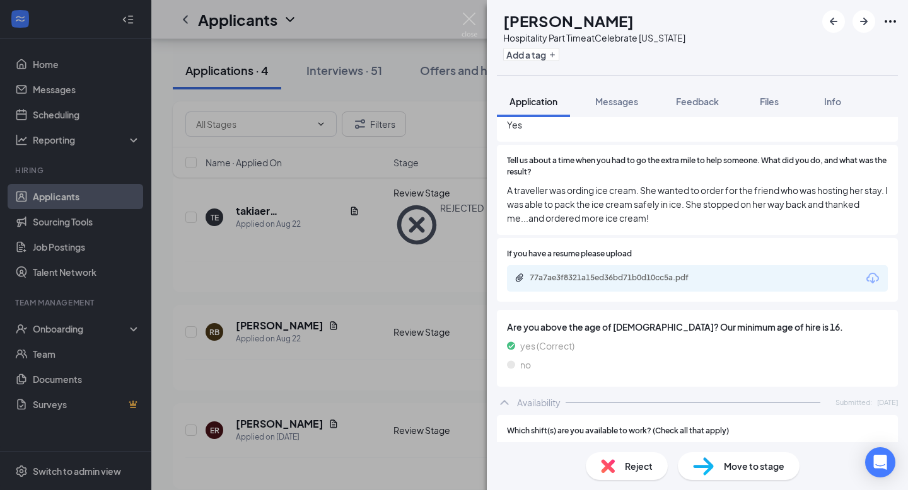
scroll to position [928, 0]
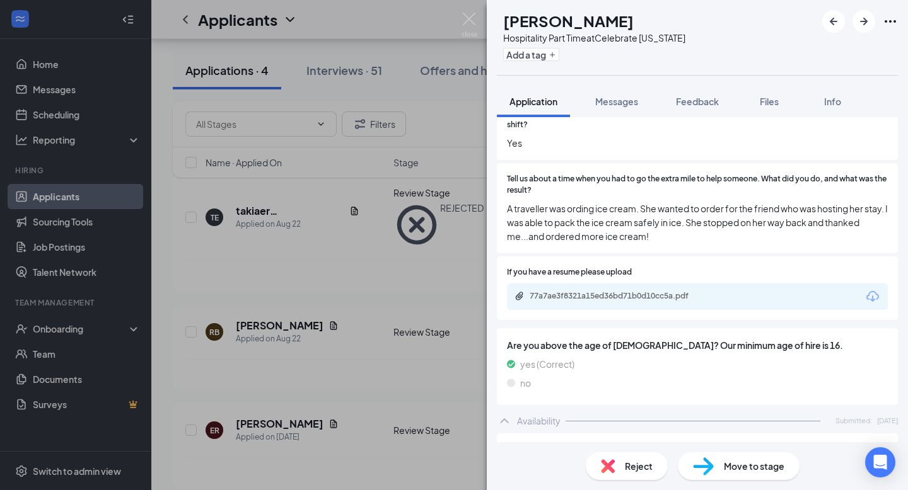
click at [640, 284] on div "77a7ae3f8321a15ed36bd71b0d10cc5a.pdf" at bounding box center [697, 297] width 381 height 26
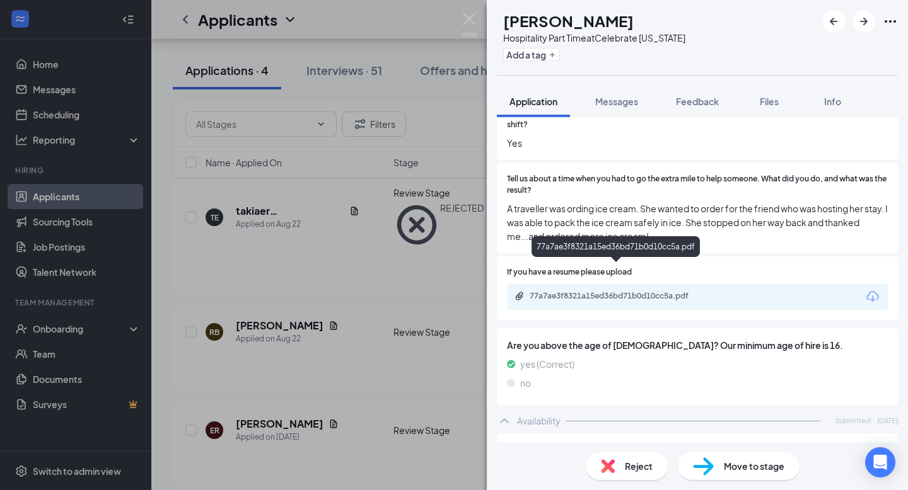
click at [627, 291] on div "77a7ae3f8321a15ed36bd71b0d10cc5a.pdf" at bounding box center [617, 296] width 176 height 10
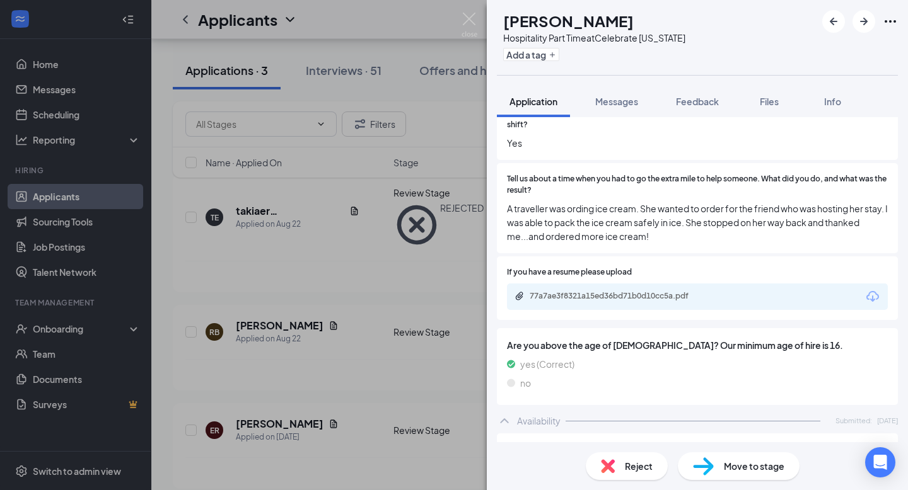
click at [628, 461] on span "Reject" at bounding box center [639, 466] width 28 height 14
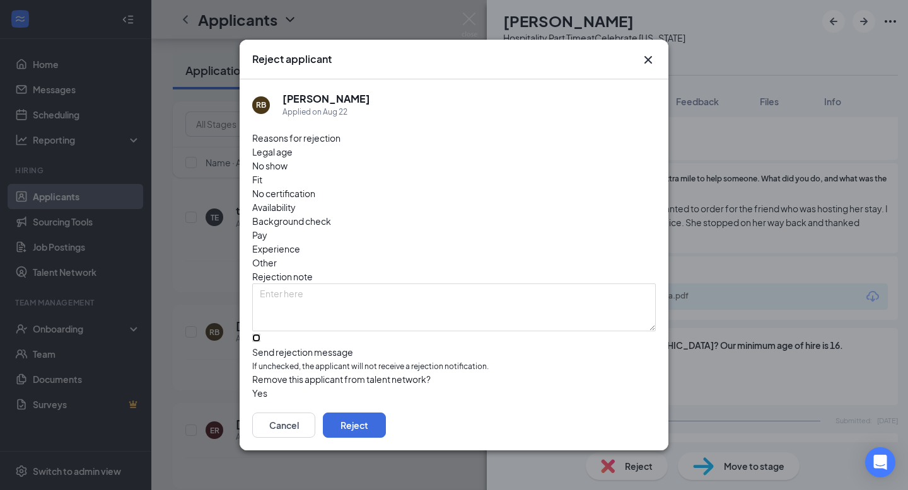
click at [257, 334] on input "Send rejection message If unchecked, the applicant will not receive a rejection…" at bounding box center [256, 338] width 8 height 8
checkbox input "true"
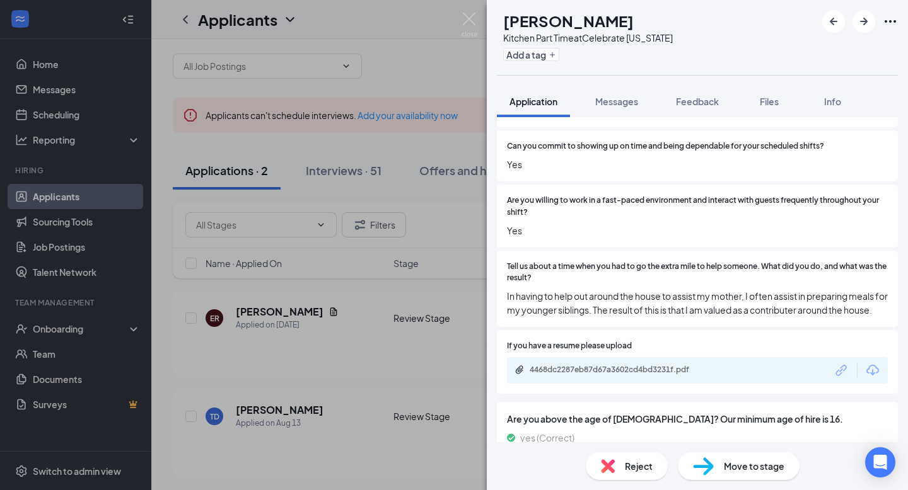
scroll to position [920, 0]
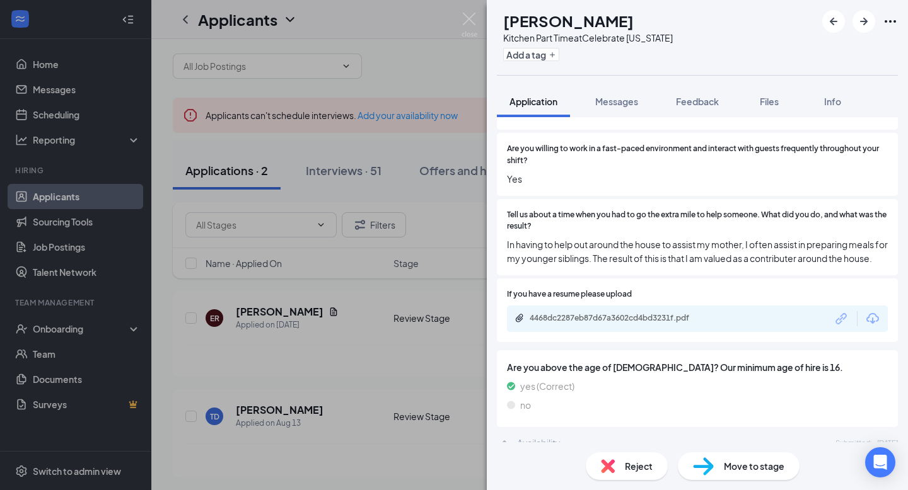
click at [715, 482] on div "Reject Move to stage" at bounding box center [697, 466] width 421 height 48
click at [712, 464] on img at bounding box center [703, 467] width 21 height 18
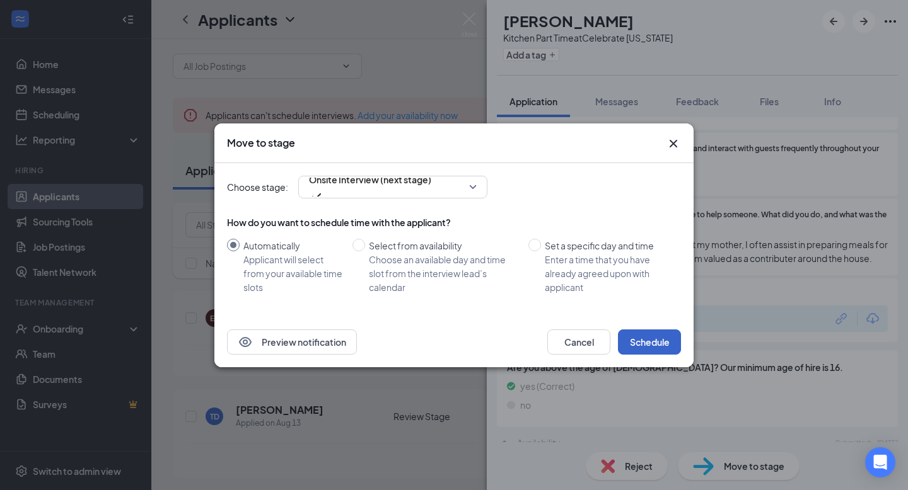
click at [648, 343] on button "Schedule" at bounding box center [649, 342] width 63 height 25
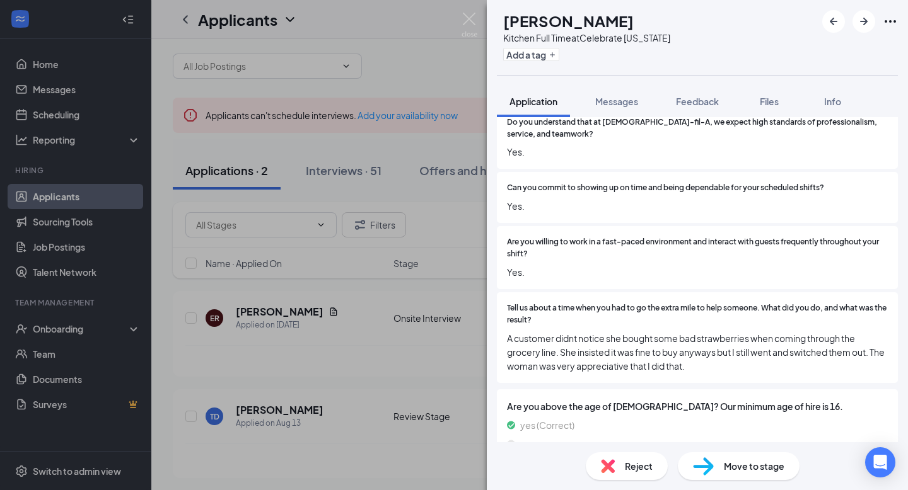
scroll to position [735, 0]
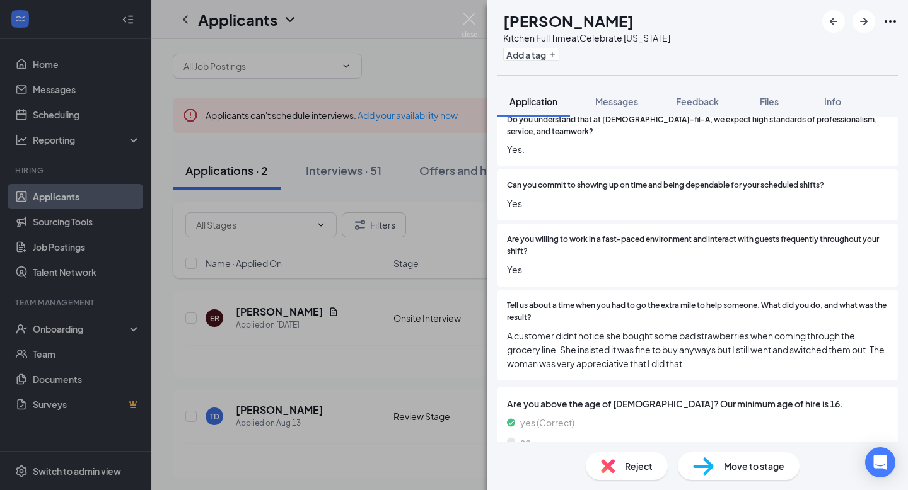
click at [717, 459] on div "Move to stage" at bounding box center [738, 466] width 122 height 28
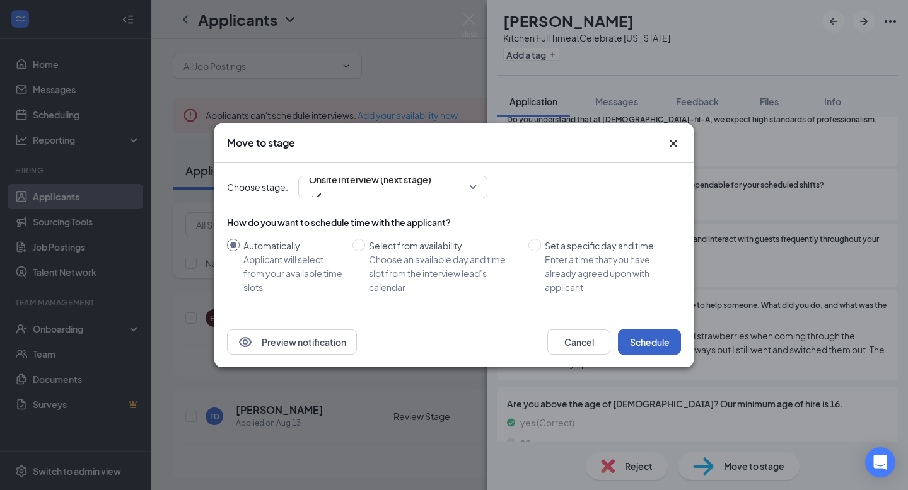
click at [666, 343] on button "Schedule" at bounding box center [649, 342] width 63 height 25
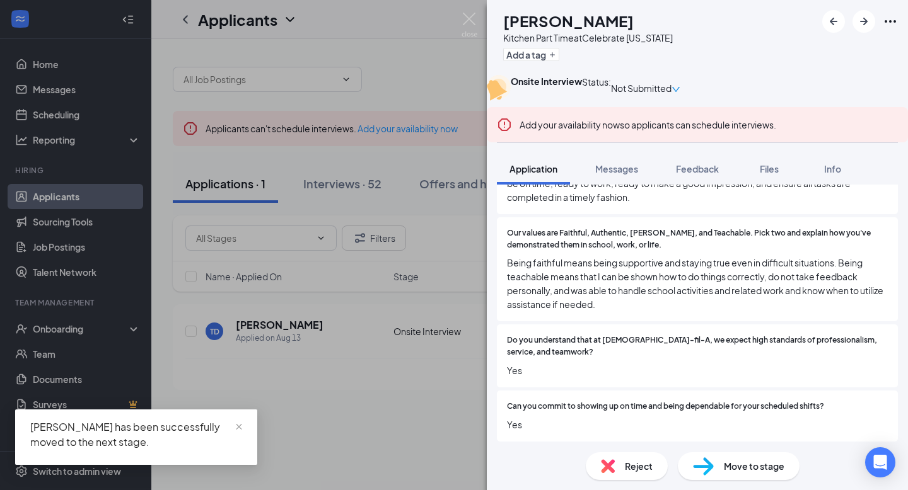
scroll to position [625, 0]
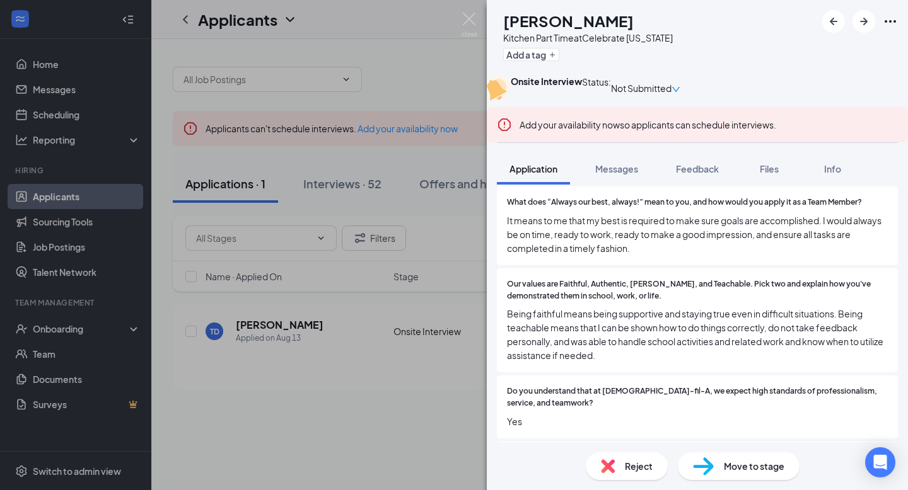
click at [739, 460] on span "Move to stage" at bounding box center [753, 466] width 61 height 14
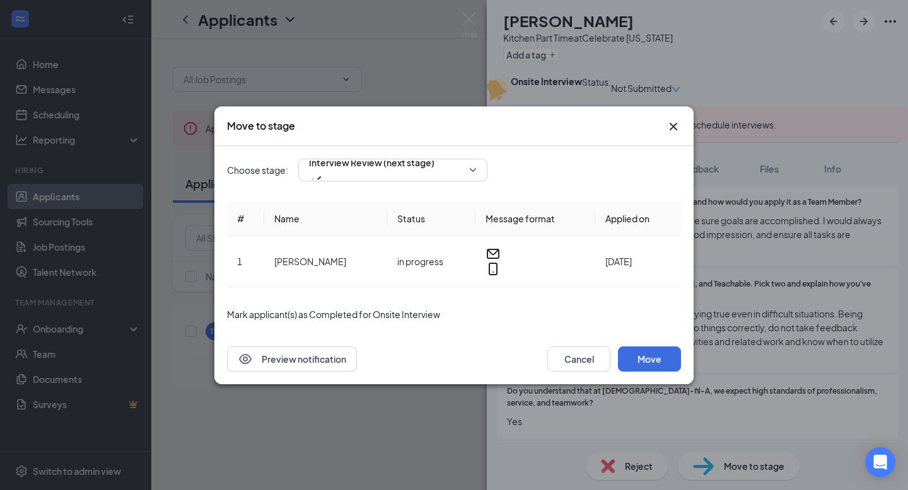
click at [676, 125] on div "Move to stage" at bounding box center [453, 127] width 479 height 40
click at [676, 134] on icon "Cross" at bounding box center [673, 126] width 15 height 15
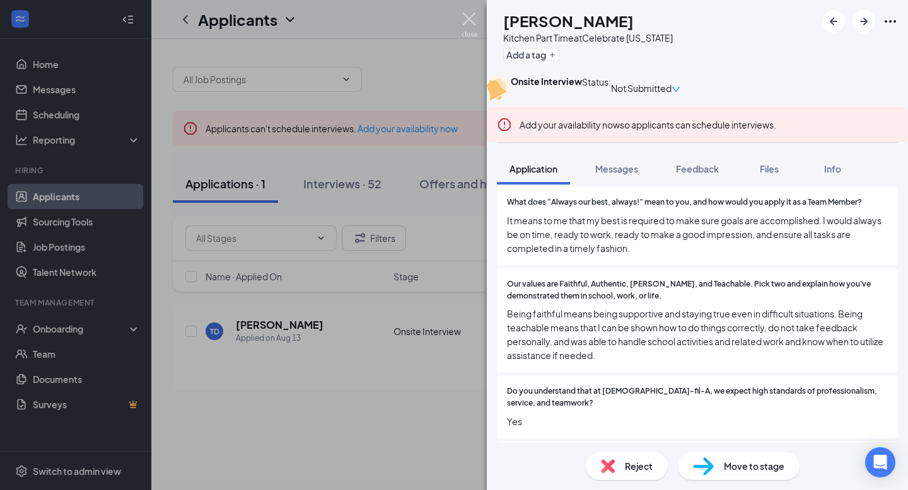
click at [471, 19] on img at bounding box center [469, 25] width 16 height 25
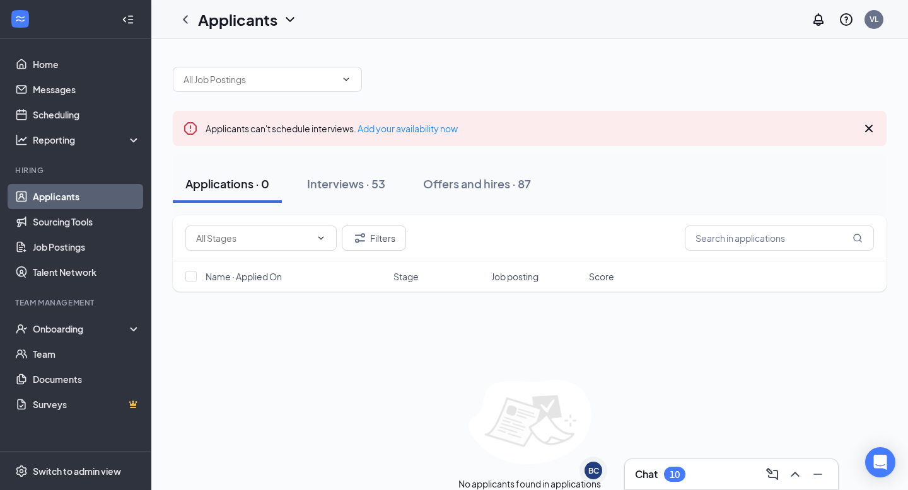
click at [39, 200] on link "Applicants" at bounding box center [87, 196] width 108 height 25
click at [81, 116] on link "Scheduling" at bounding box center [87, 114] width 108 height 25
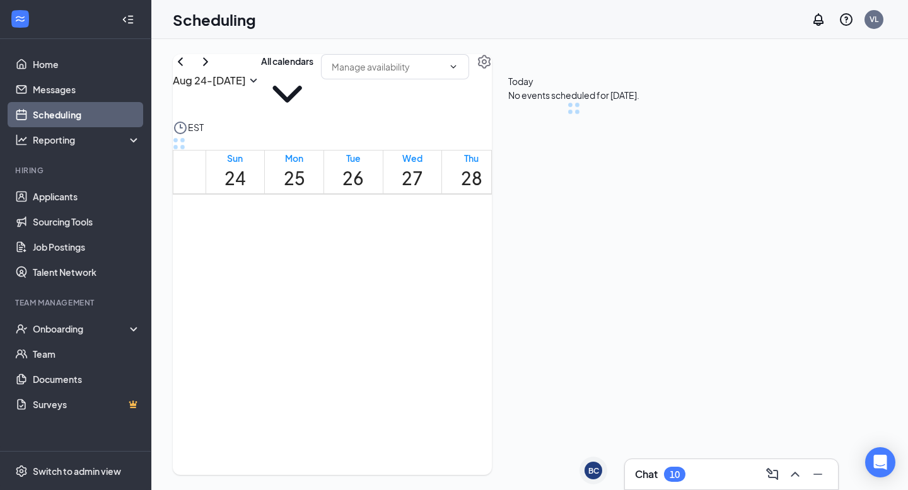
scroll to position [620, 0]
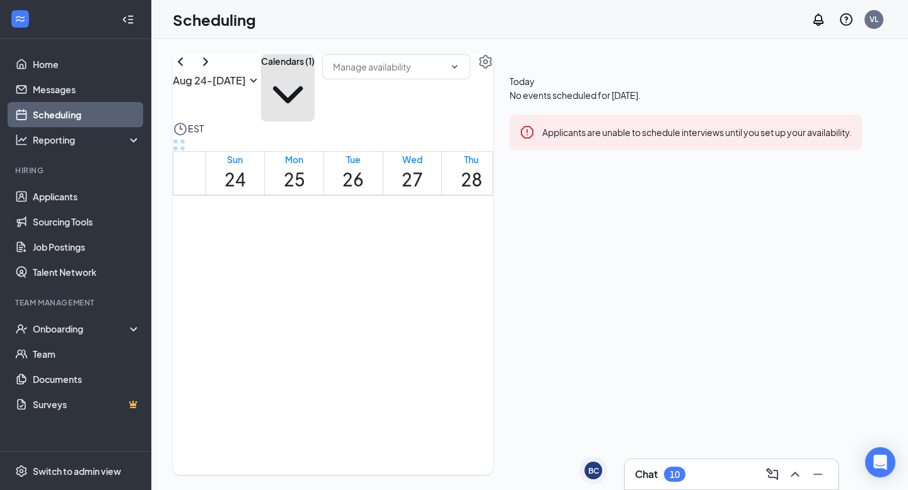
click at [314, 85] on button "Calendars (1)" at bounding box center [288, 87] width 54 height 67
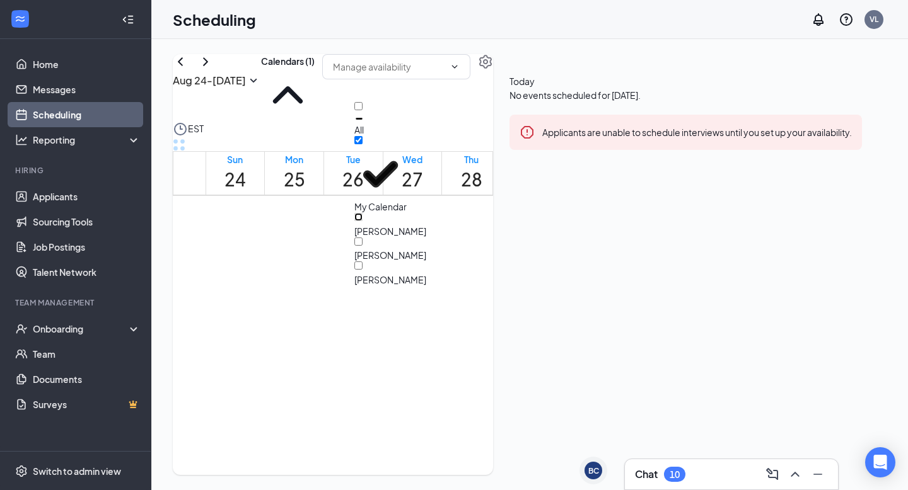
click at [362, 213] on input "Anna Pizana" at bounding box center [358, 217] width 8 height 8
checkbox input "true"
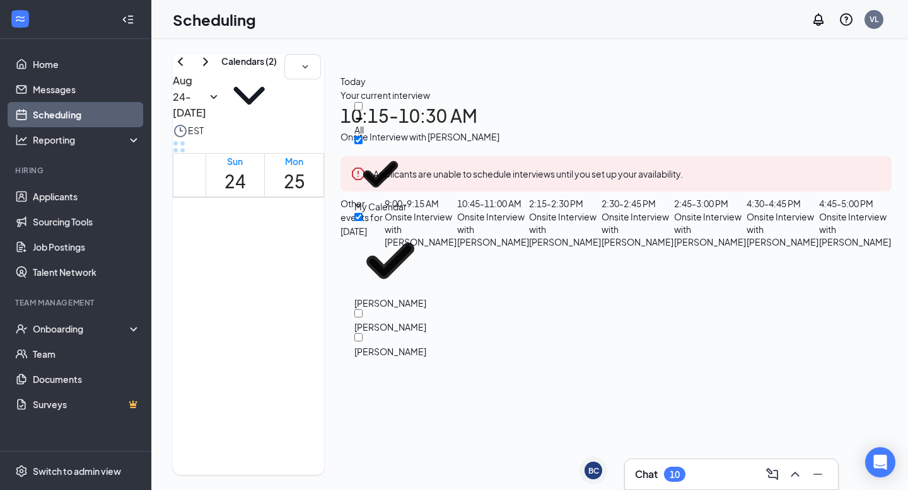
click at [438, 53] on div "Aug 24 - Aug 30 Calendars (2) EST Sun 24 Mon 25 Tue 26 Wed 27 Thu 28 Fri 29 Sat…" at bounding box center [540, 264] width 778 height 451
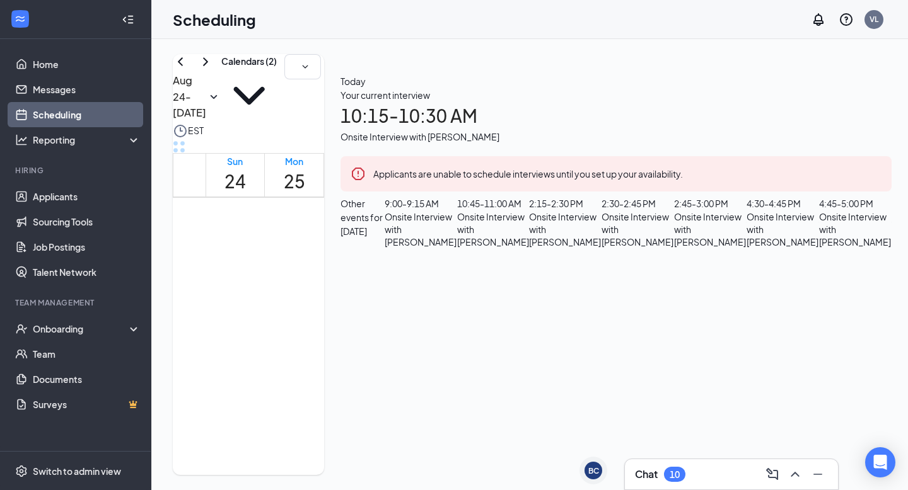
scroll to position [1287, 0]
click at [213, 69] on icon "ChevronRight" at bounding box center [205, 61] width 15 height 15
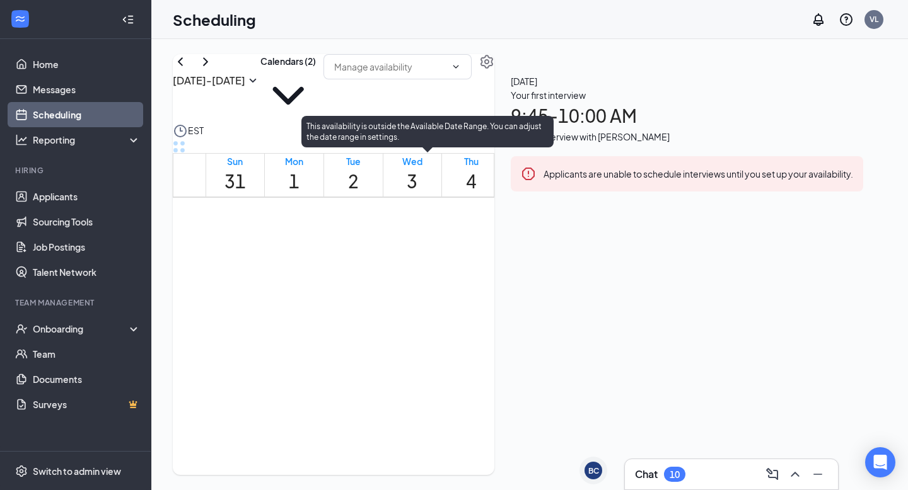
scroll to position [814, 0]
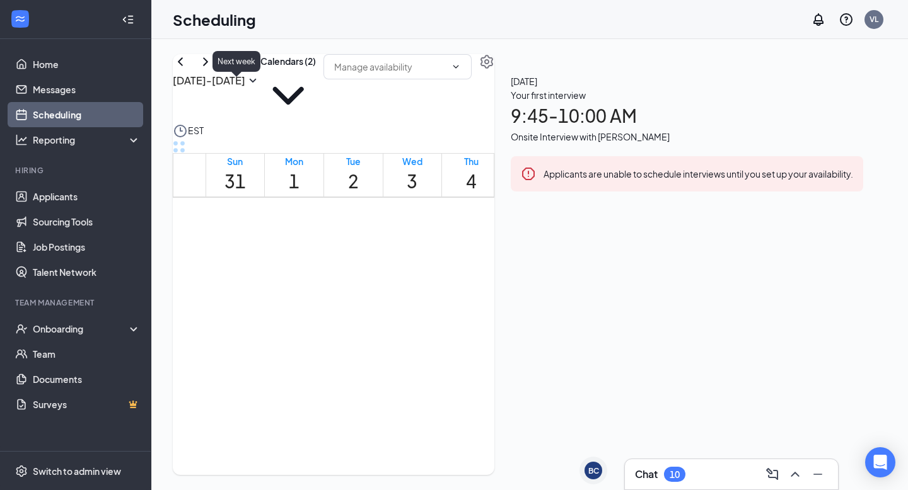
click at [213, 69] on icon "ChevronRight" at bounding box center [205, 61] width 15 height 15
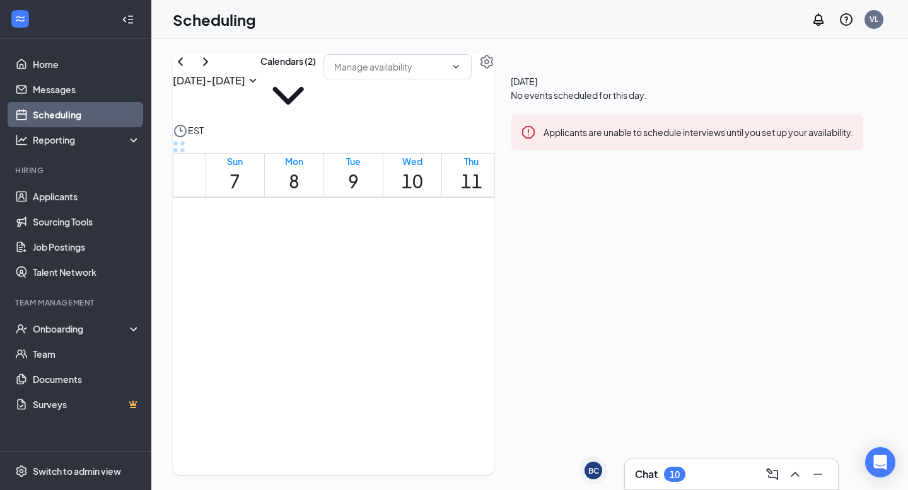
click at [188, 69] on button at bounding box center [180, 61] width 15 height 15
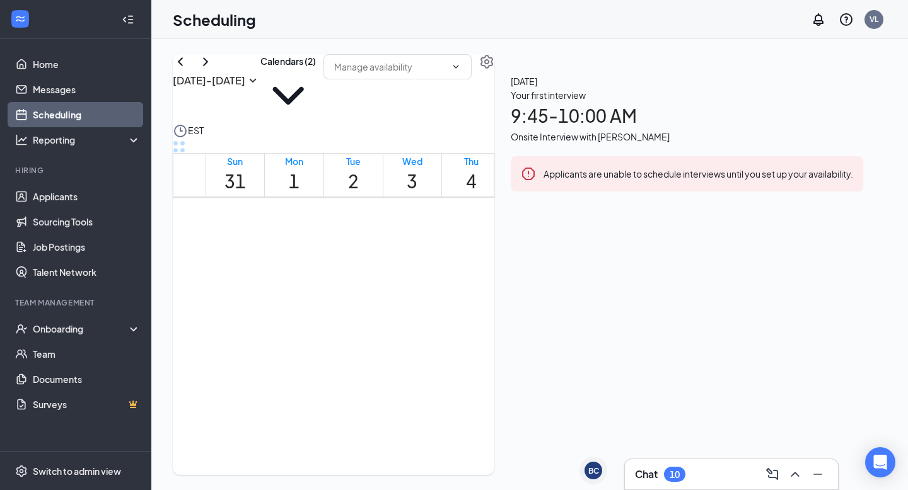
scroll to position [620, 0]
click at [213, 69] on icon "ChevronRight" at bounding box center [205, 61] width 15 height 15
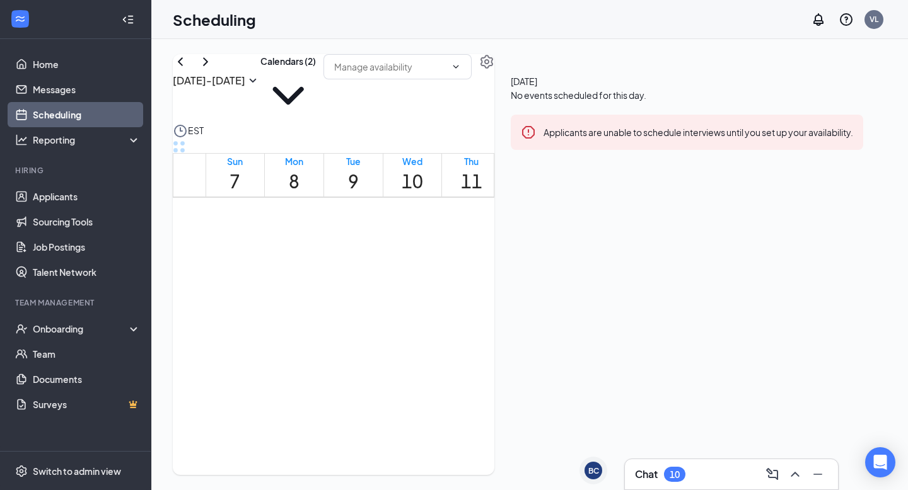
scroll to position [722, 0]
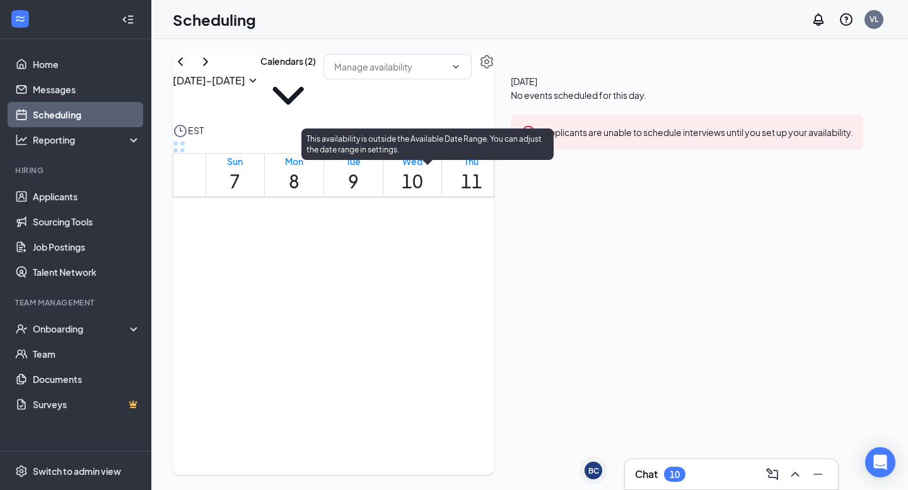
click at [448, 215] on div at bounding box center [448, 209] width 0 height 12
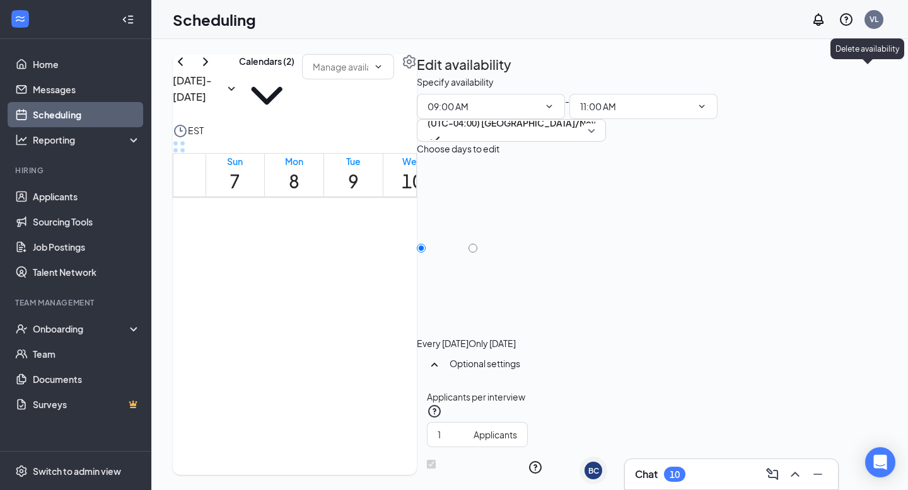
click at [417, 75] on icon "TrashOutline" at bounding box center [417, 75] width 0 height 0
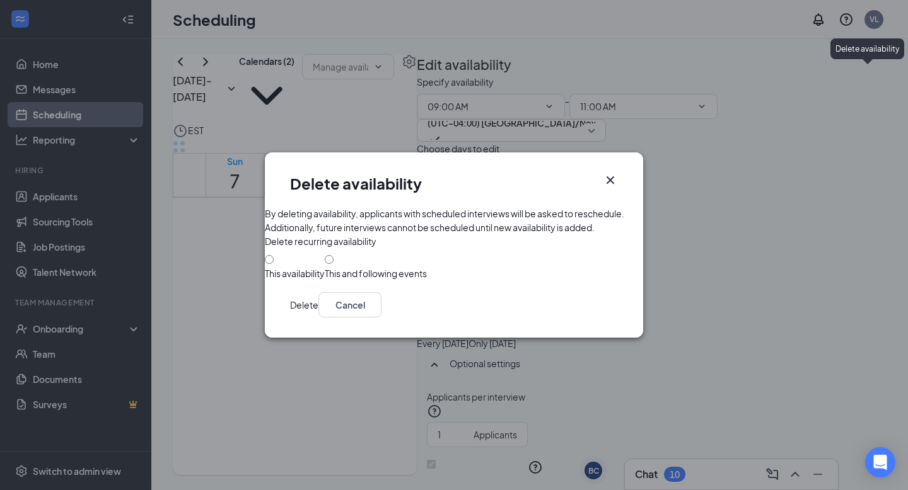
click at [341, 280] on div "This and following events" at bounding box center [376, 273] width 102 height 13
click at [333, 264] on input "This and following events" at bounding box center [329, 259] width 9 height 9
radio input "true"
click at [318, 318] on button "Delete" at bounding box center [304, 304] width 28 height 25
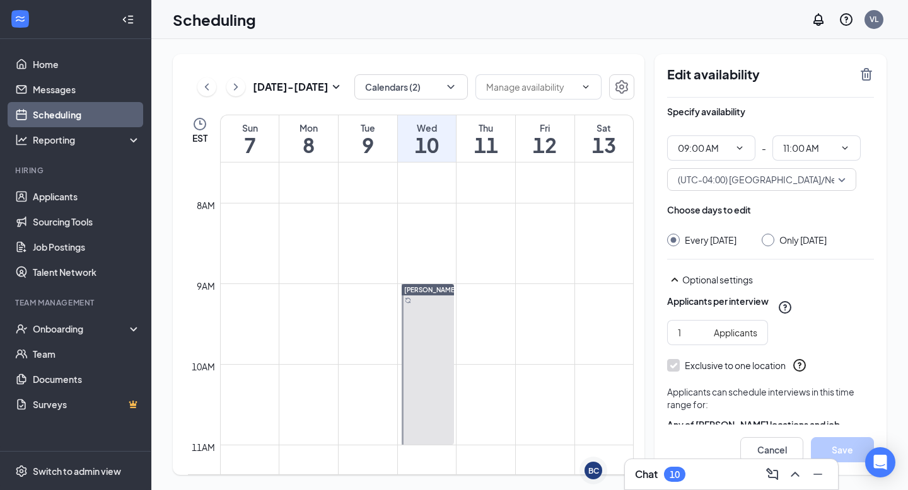
scroll to position [604, 0]
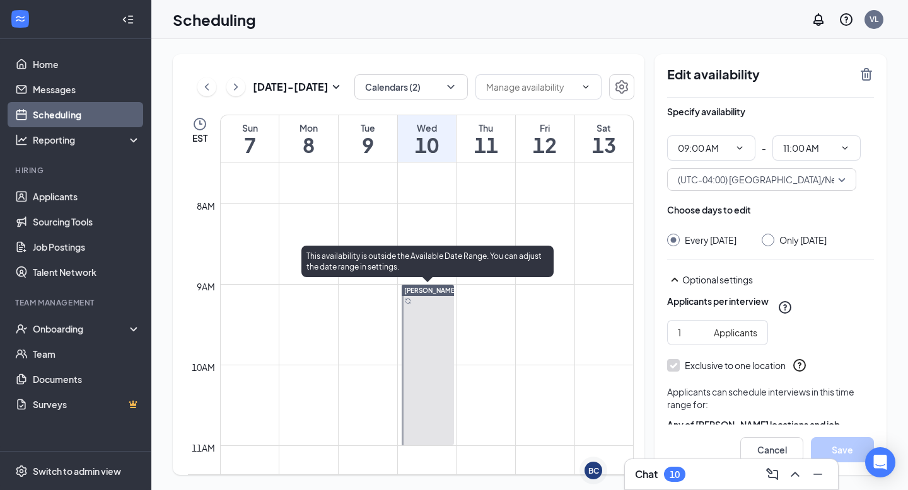
click at [436, 345] on div at bounding box center [427, 365] width 52 height 161
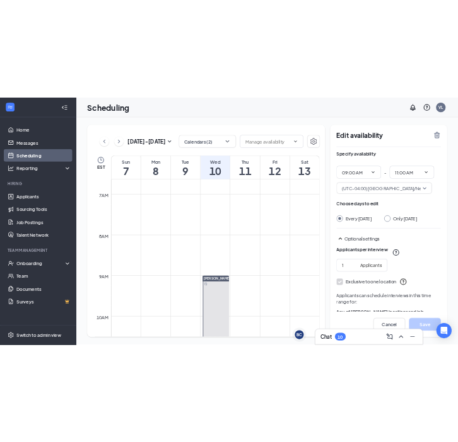
scroll to position [572, 0]
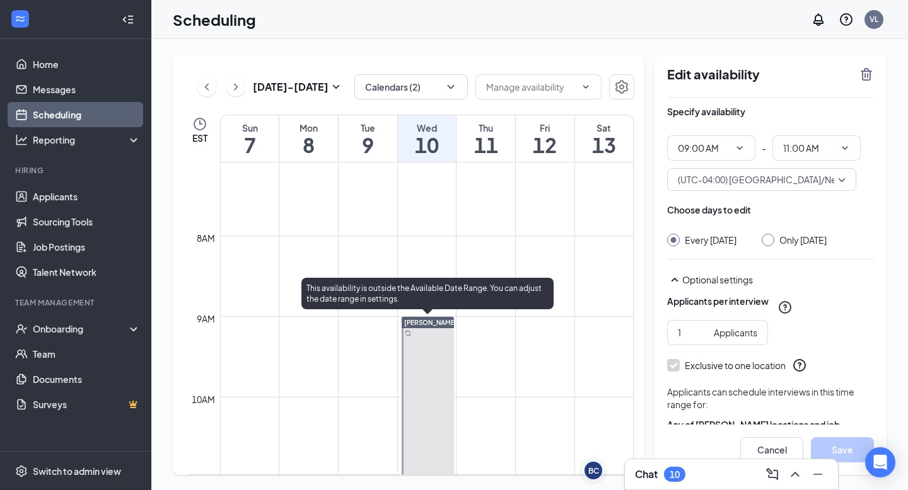
click at [437, 367] on div at bounding box center [427, 397] width 52 height 161
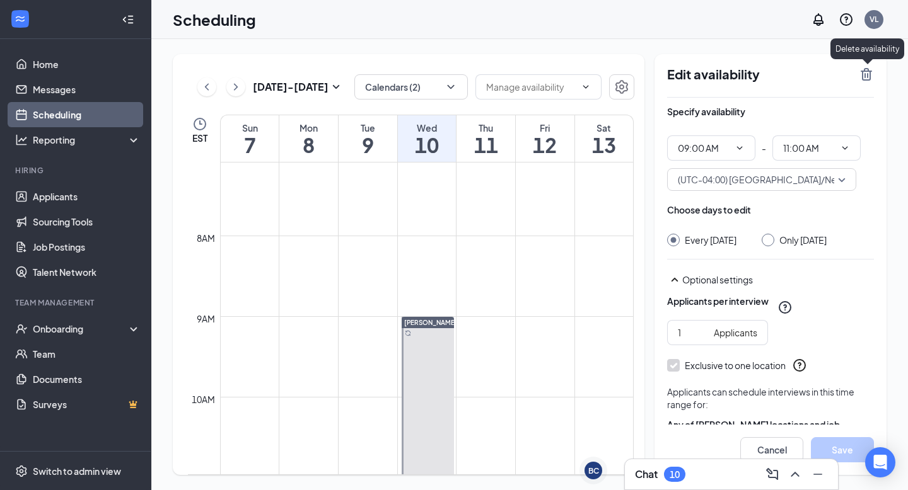
click at [866, 69] on icon "TrashOutline" at bounding box center [865, 74] width 11 height 13
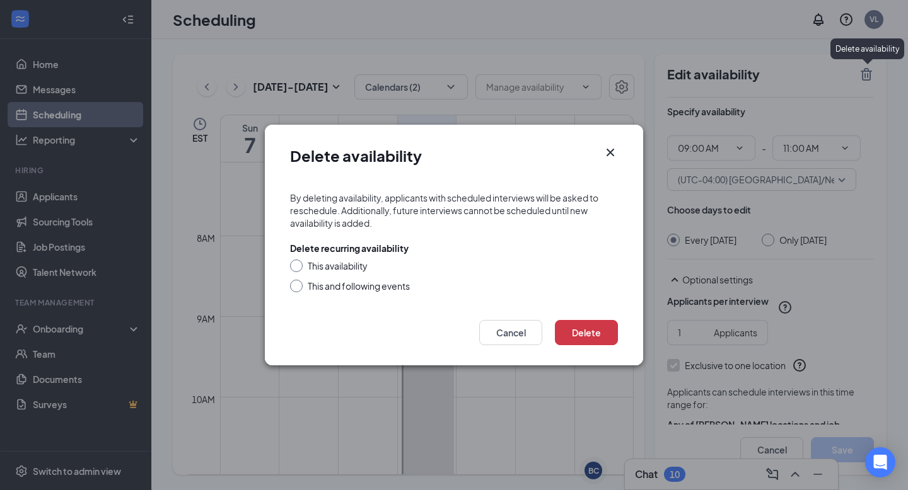
click at [325, 267] on div "This availability" at bounding box center [338, 266] width 60 height 13
click at [299, 267] on input "This availability" at bounding box center [294, 264] width 9 height 9
radio input "true"
click at [601, 334] on button "Delete" at bounding box center [586, 332] width 63 height 25
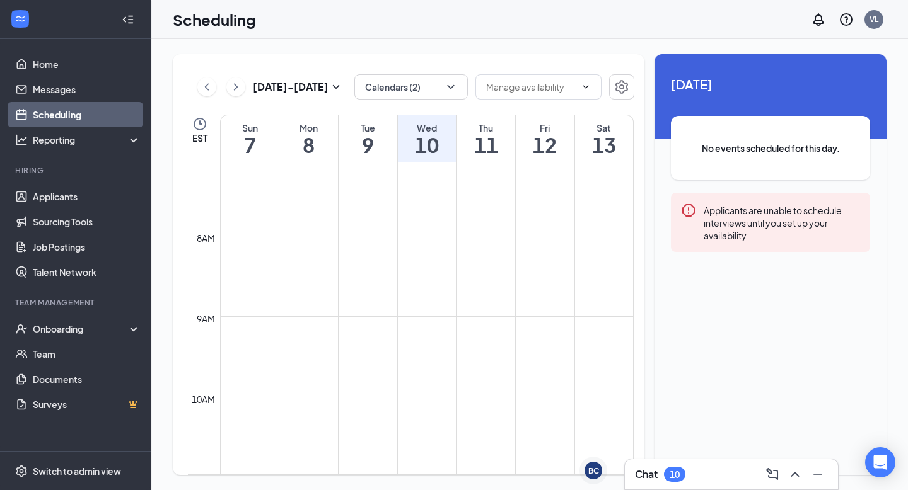
click at [601, 334] on td at bounding box center [426, 326] width 413 height 20
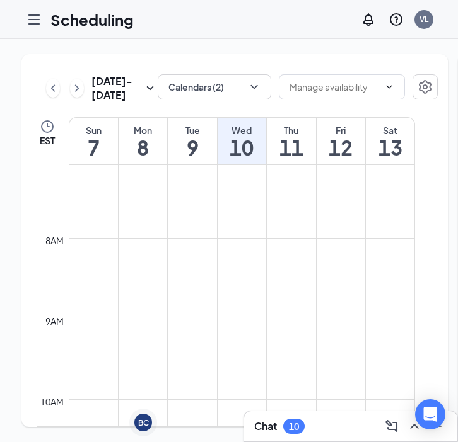
click at [28, 15] on icon "Hamburger" at bounding box center [33, 19] width 15 height 15
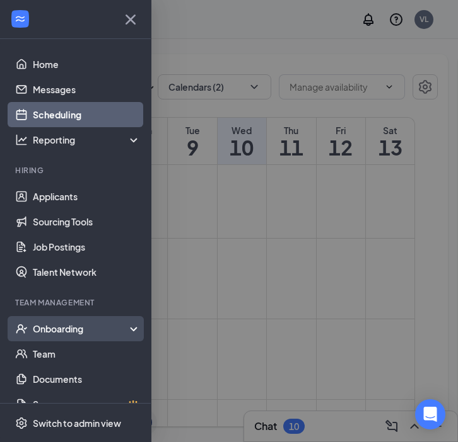
click at [55, 324] on div "Onboarding" at bounding box center [81, 329] width 97 height 13
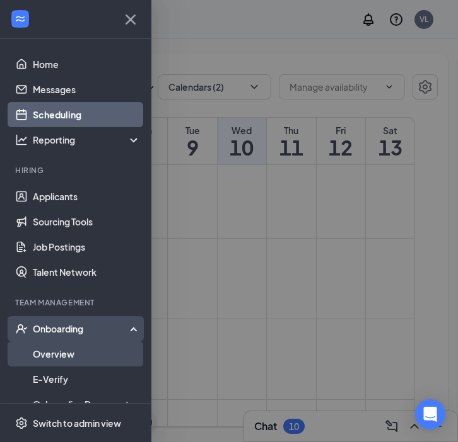
click at [47, 362] on link "Overview" at bounding box center [87, 354] width 108 height 25
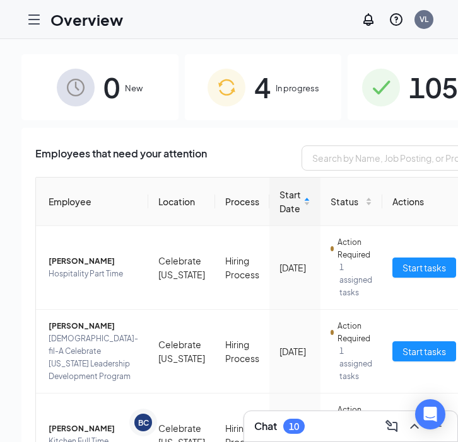
click at [371, 95] on div "105 Completed" at bounding box center [425, 87] width 157 height 66
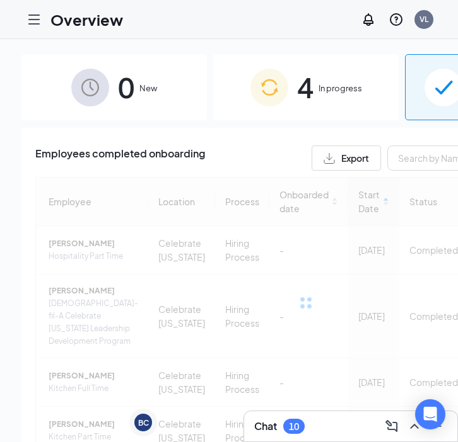
click at [372, 175] on div "Employees completed onboarding Export Employee Location Process Onboarded date …" at bounding box center [305, 321] width 541 height 350
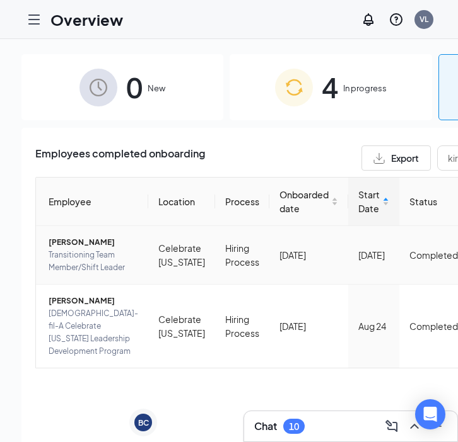
click at [59, 238] on span "[PERSON_NAME]" at bounding box center [93, 242] width 89 height 13
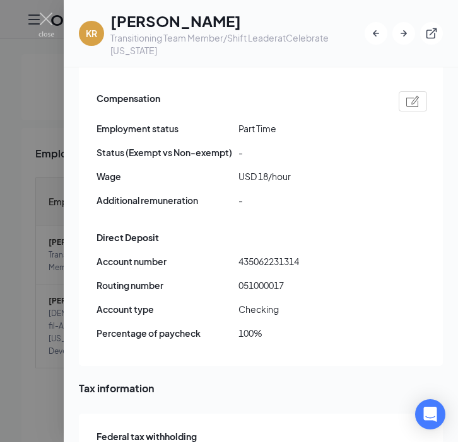
scroll to position [902, 0]
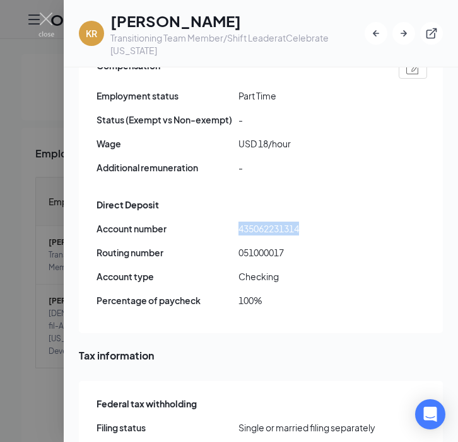
drag, startPoint x: 301, startPoint y: 187, endPoint x: 240, endPoint y: 190, distance: 61.2
click at [240, 222] on span "435062231314" at bounding box center [309, 229] width 142 height 14
copy span "435062231314"
drag, startPoint x: 284, startPoint y: 212, endPoint x: 233, endPoint y: 212, distance: 51.0
click at [233, 246] on div "Routing number [US_BANK_ROUTING_MICR]" at bounding box center [261, 253] width 330 height 14
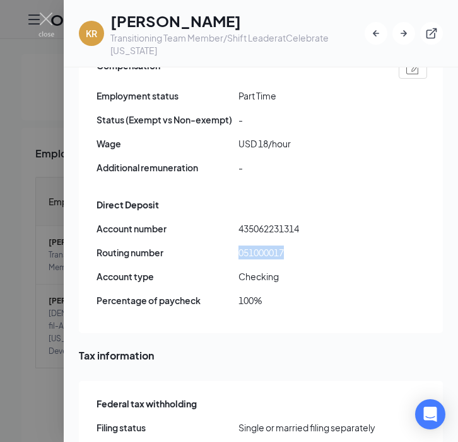
copy div "051000017"
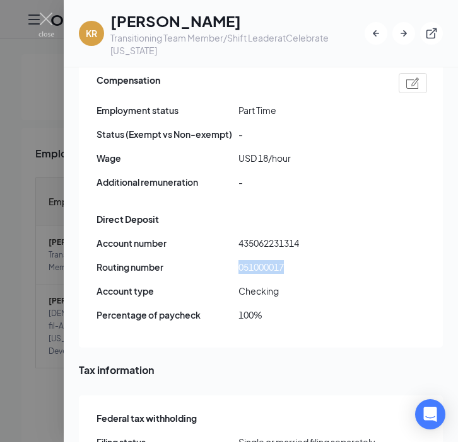
scroll to position [891, 0]
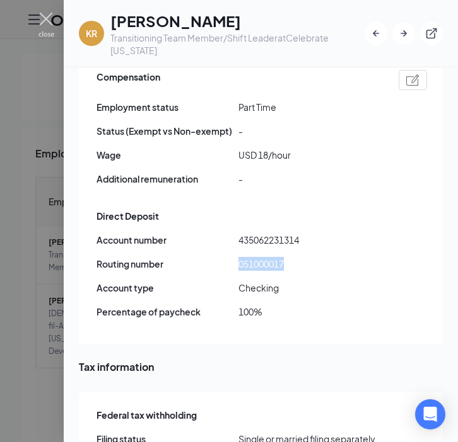
click at [43, 20] on img at bounding box center [46, 25] width 16 height 25
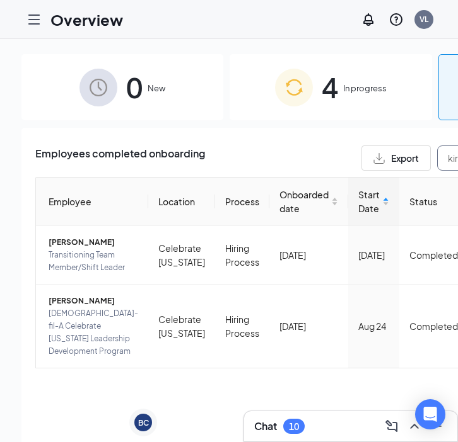
drag, startPoint x: 430, startPoint y: 167, endPoint x: 350, endPoint y: 125, distance: 89.9
click at [356, 128] on div "Employees completed onboarding Export kira Employee Location Process Onboarded …" at bounding box center [330, 301] width 618 height 346
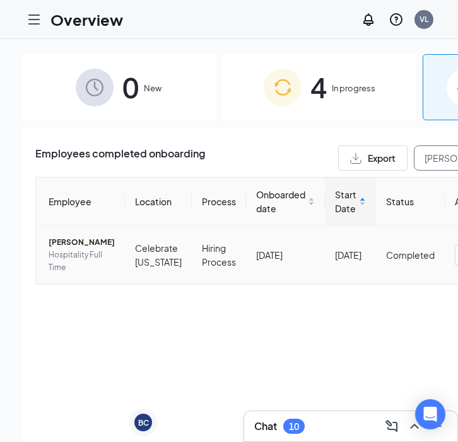
type input "[PERSON_NAME]"
click at [66, 249] on span "[PERSON_NAME]" at bounding box center [82, 242] width 66 height 13
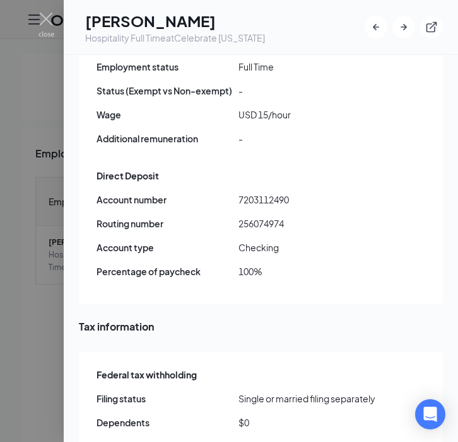
scroll to position [928, 0]
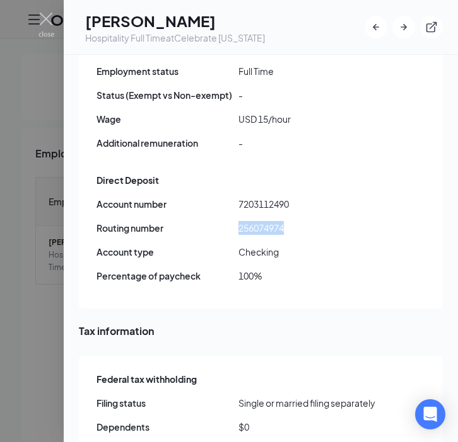
drag, startPoint x: 285, startPoint y: 173, endPoint x: 236, endPoint y: 169, distance: 48.7
click at [237, 221] on div "Routing number [US_BANK_ROUTING_MICR]" at bounding box center [261, 228] width 330 height 14
copy div "256074974"
click at [294, 197] on span "7203112490" at bounding box center [309, 204] width 142 height 14
drag, startPoint x: 294, startPoint y: 149, endPoint x: 238, endPoint y: 143, distance: 56.4
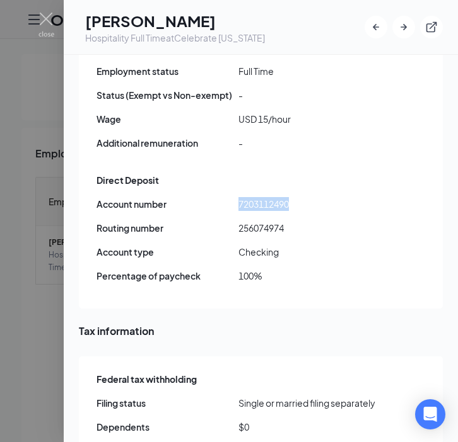
click at [238, 197] on span "7203112490" at bounding box center [309, 204] width 142 height 14
copy span "7203112490"
drag, startPoint x: 287, startPoint y: 171, endPoint x: 227, endPoint y: 166, distance: 60.0
click at [227, 221] on div "Routing number [US_BANK_ROUTING_MICR]" at bounding box center [261, 228] width 330 height 14
copy div "256074974"
